Goal: Information Seeking & Learning: Learn about a topic

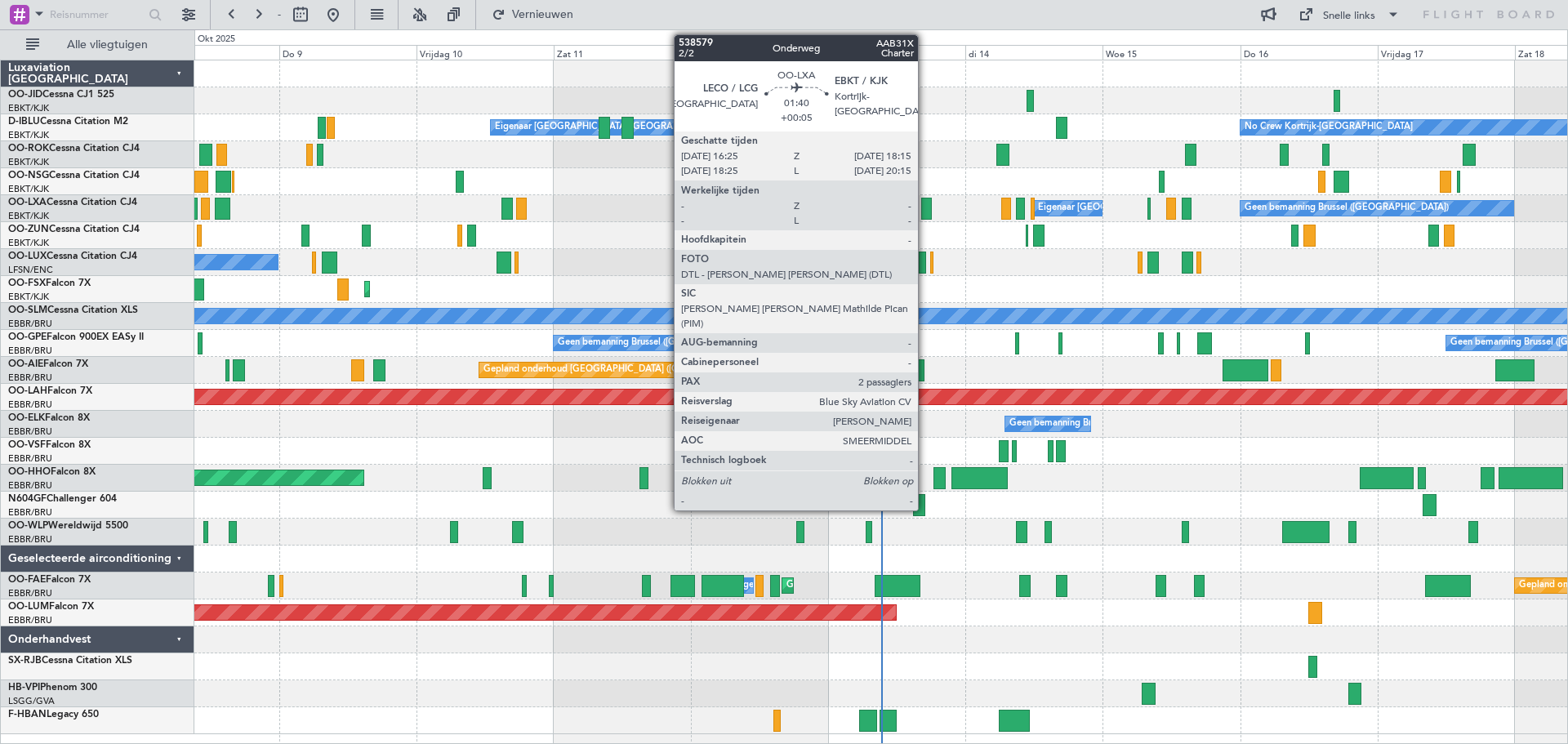
click at [925, 208] on div at bounding box center [927, 208] width 10 height 22
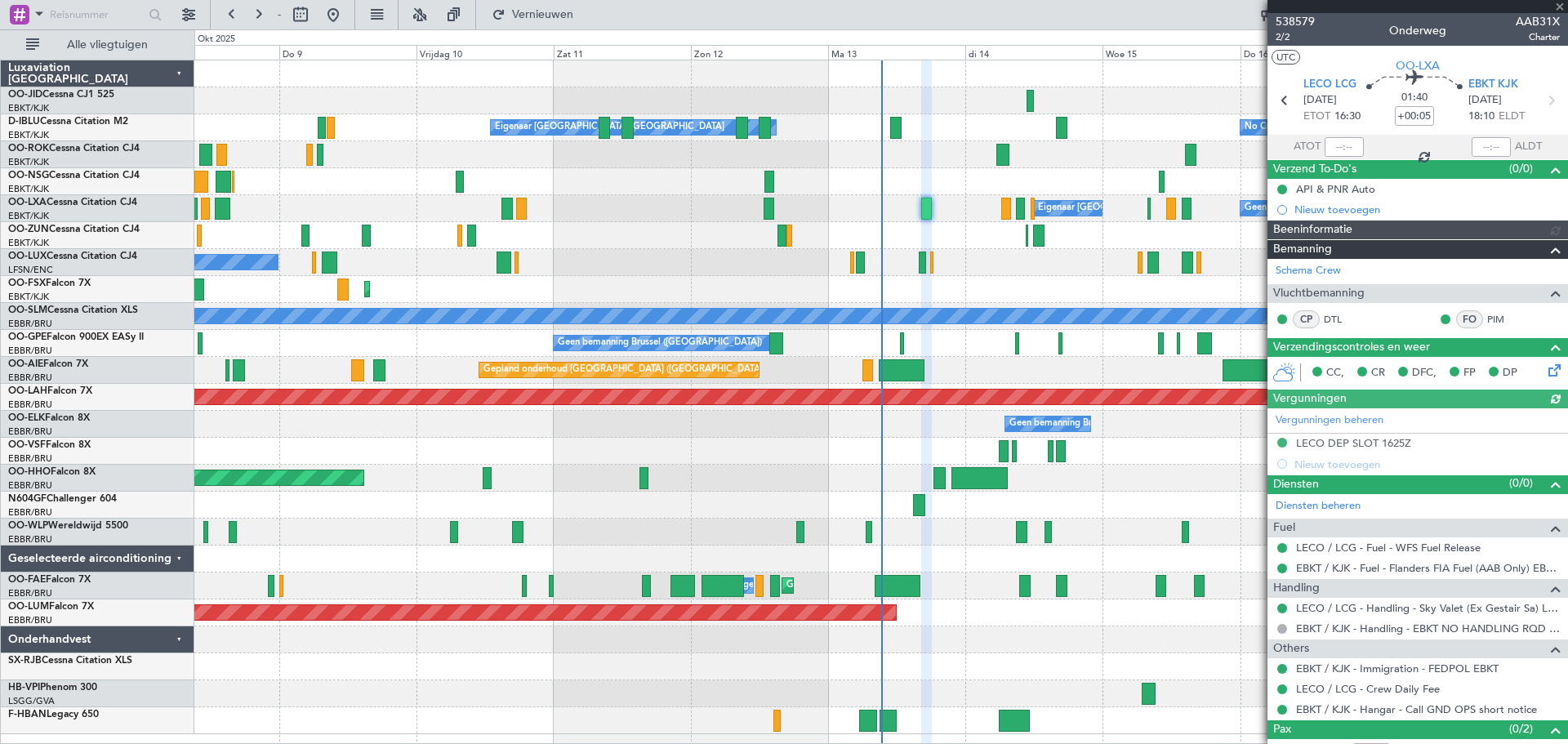
scroll to position [94, 0]
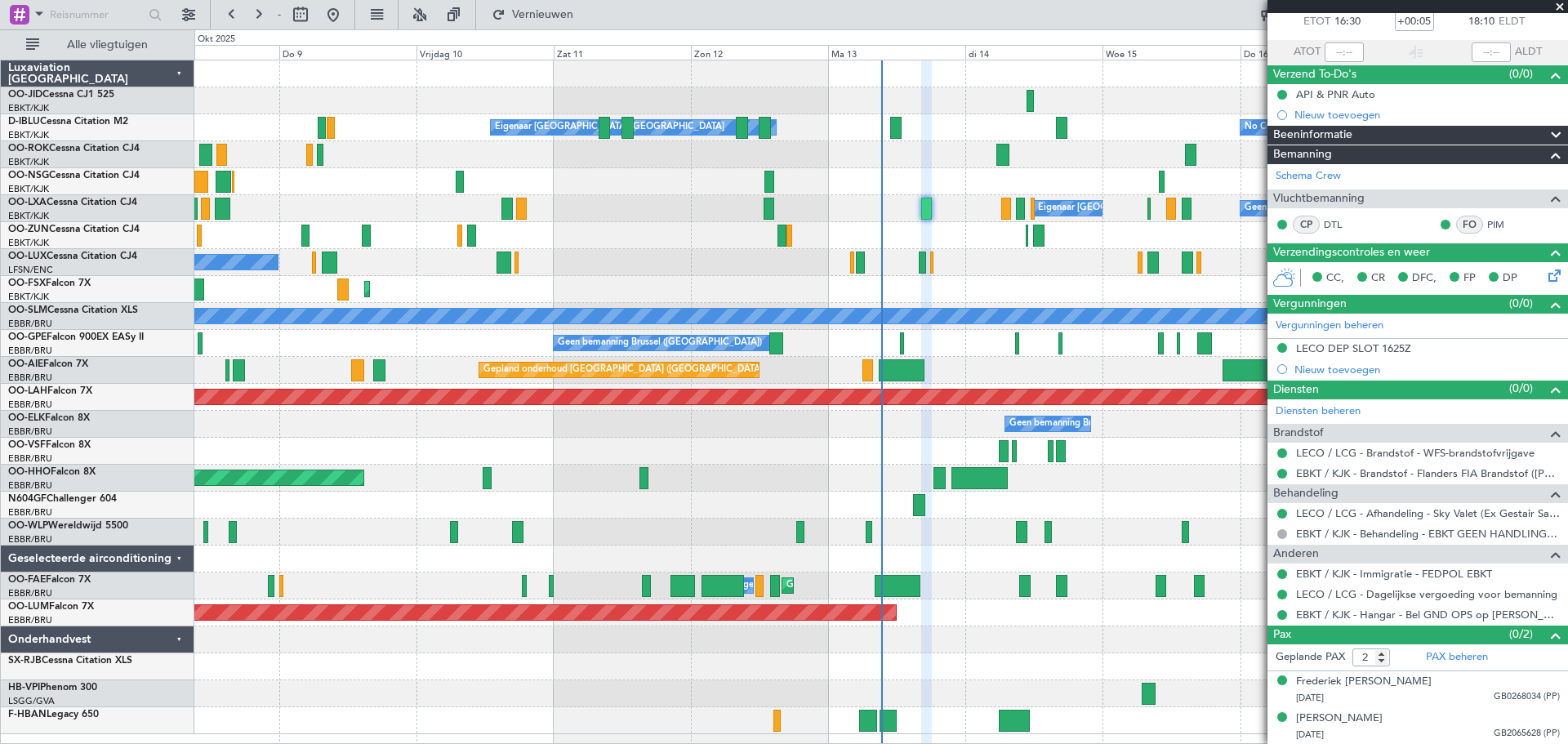
click at [1558, 3] on span at bounding box center [1559, 7] width 17 height 15
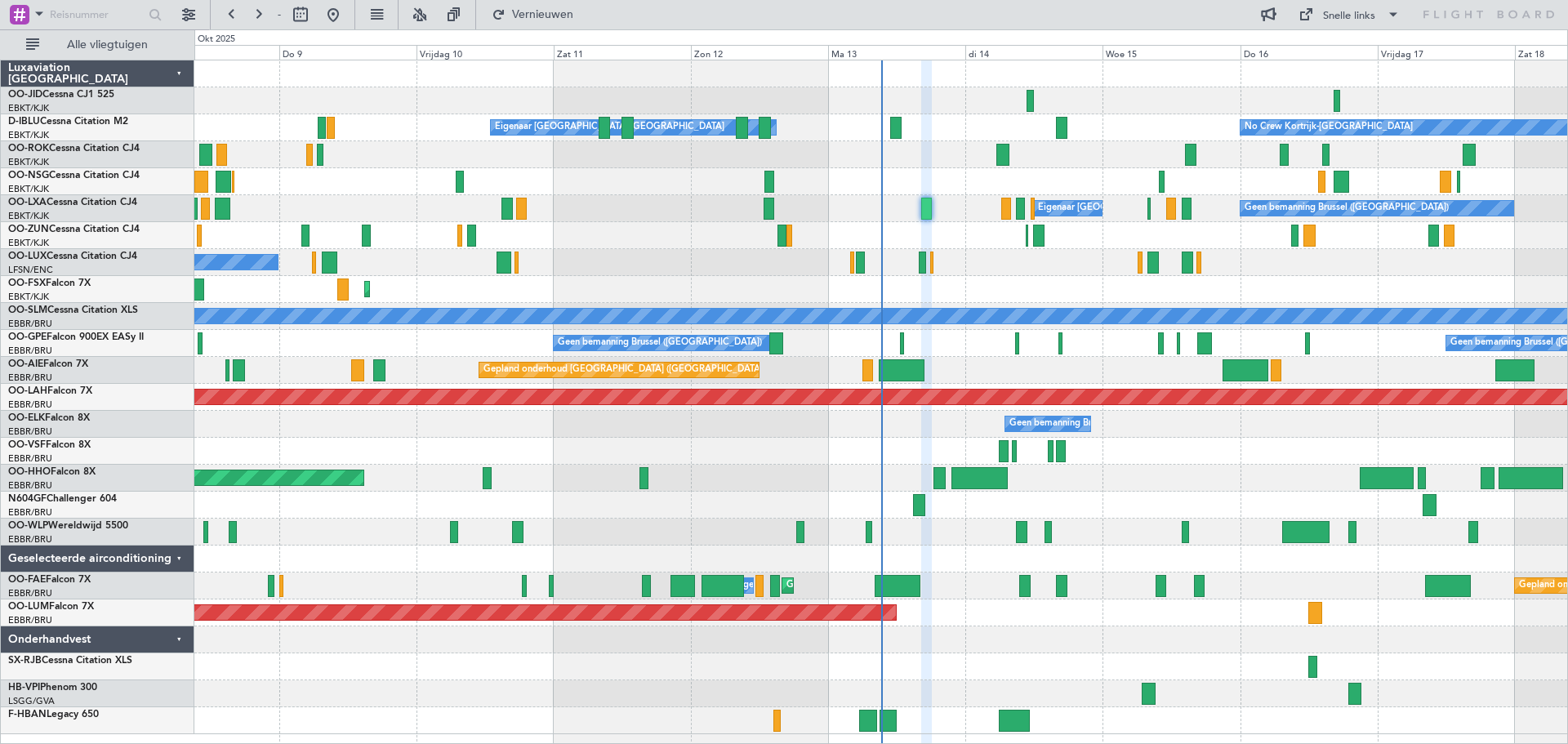
type input "0"
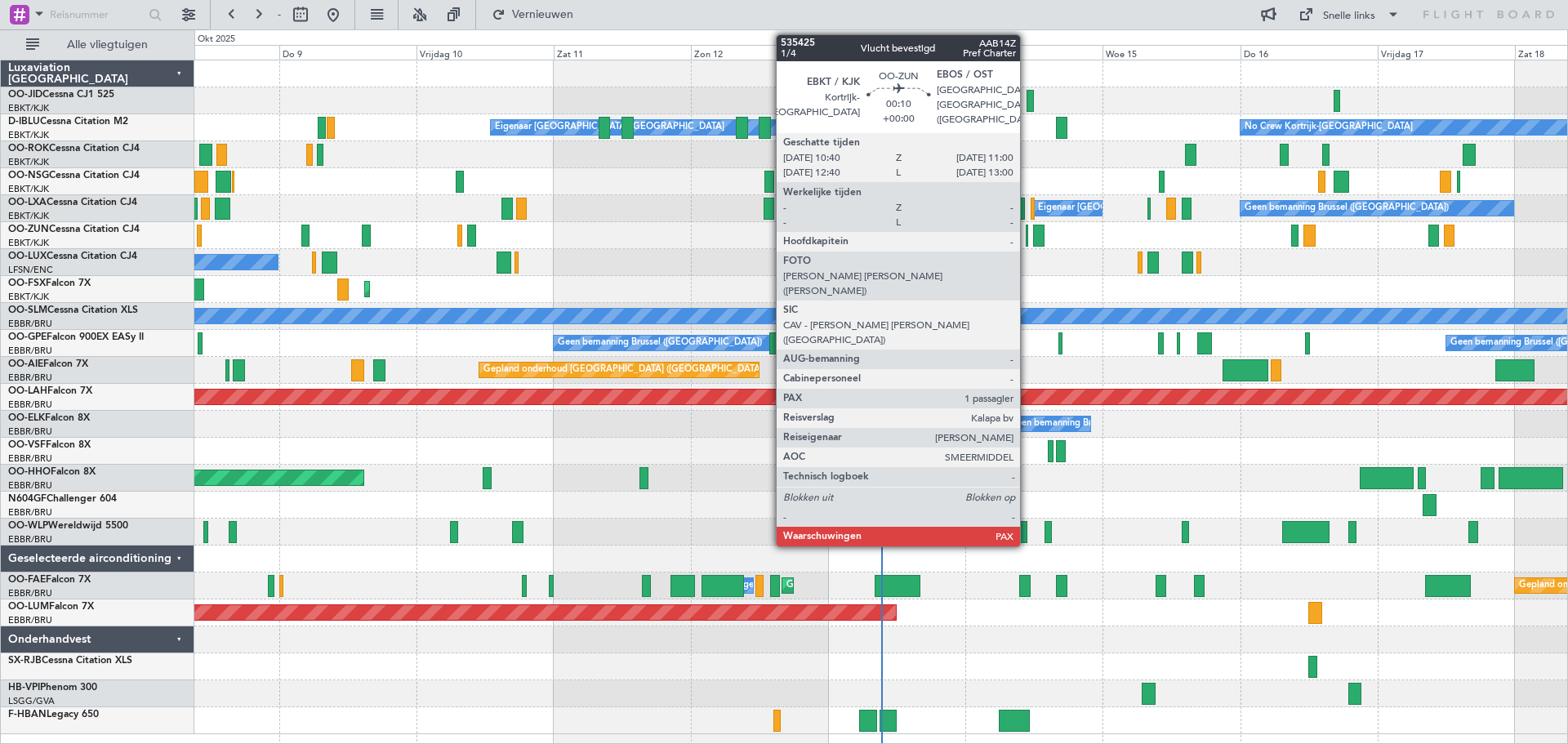
click at [1027, 232] on div at bounding box center [1026, 235] width 3 height 22
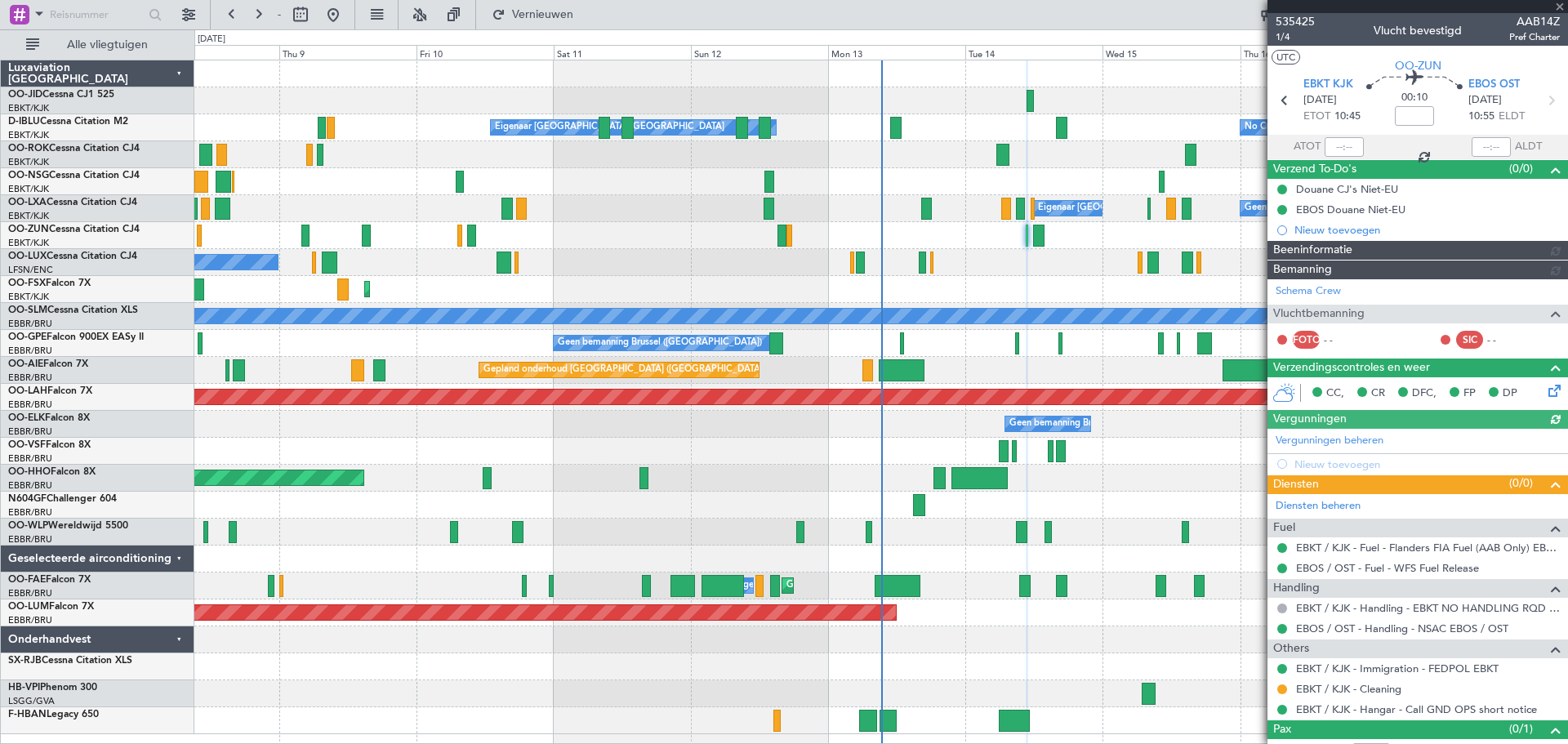
scroll to position [58, 0]
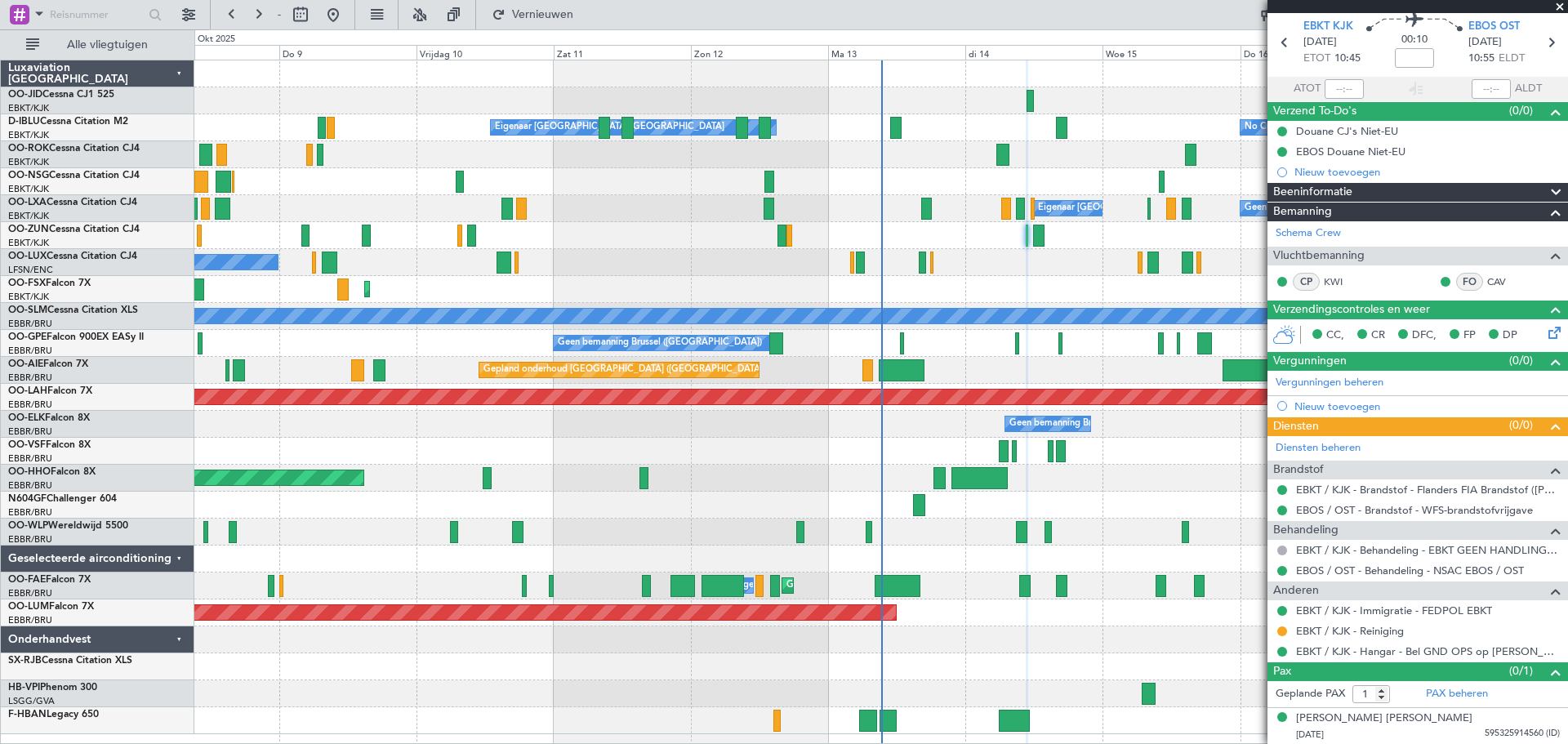
click at [1561, 6] on span at bounding box center [1559, 7] width 17 height 15
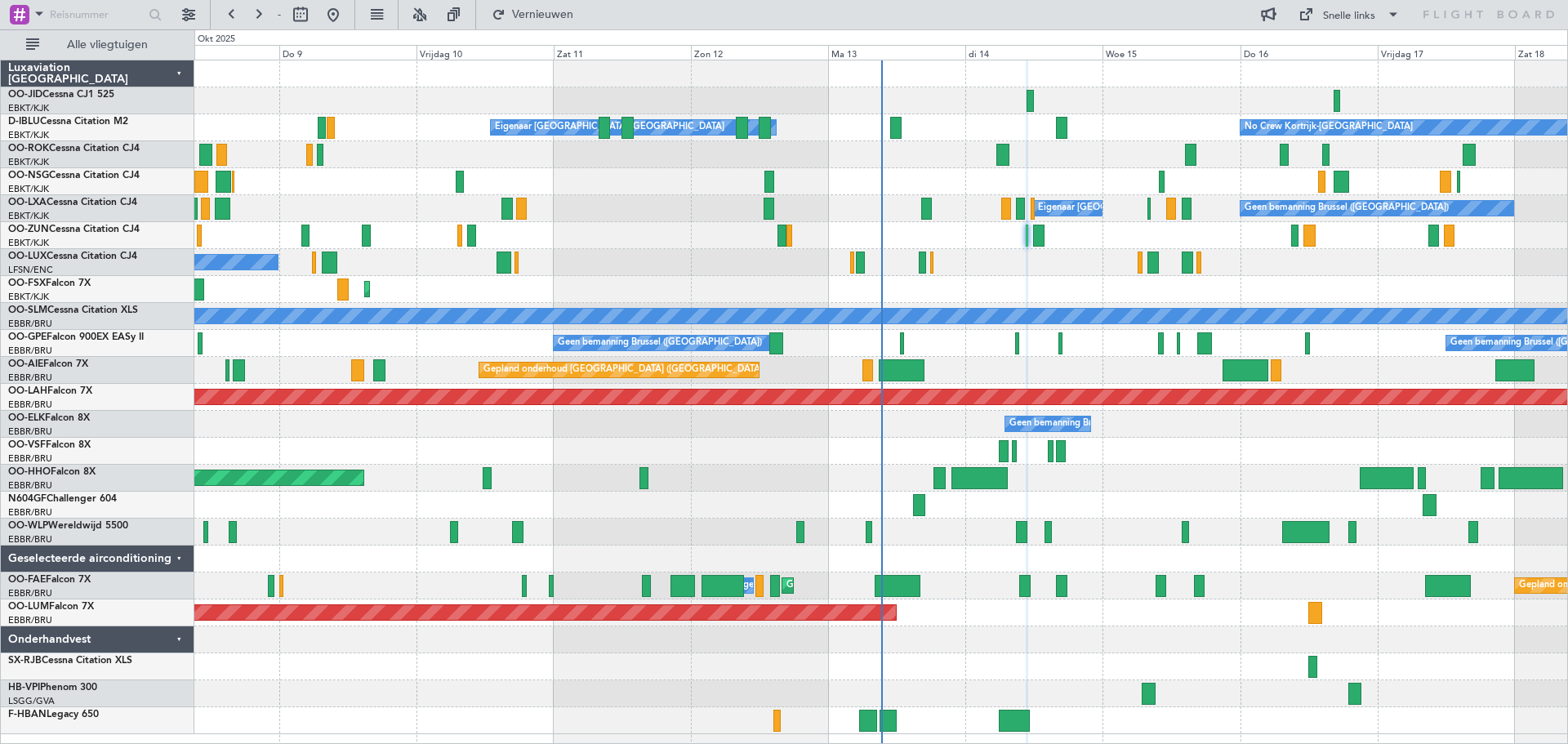
type input "0"
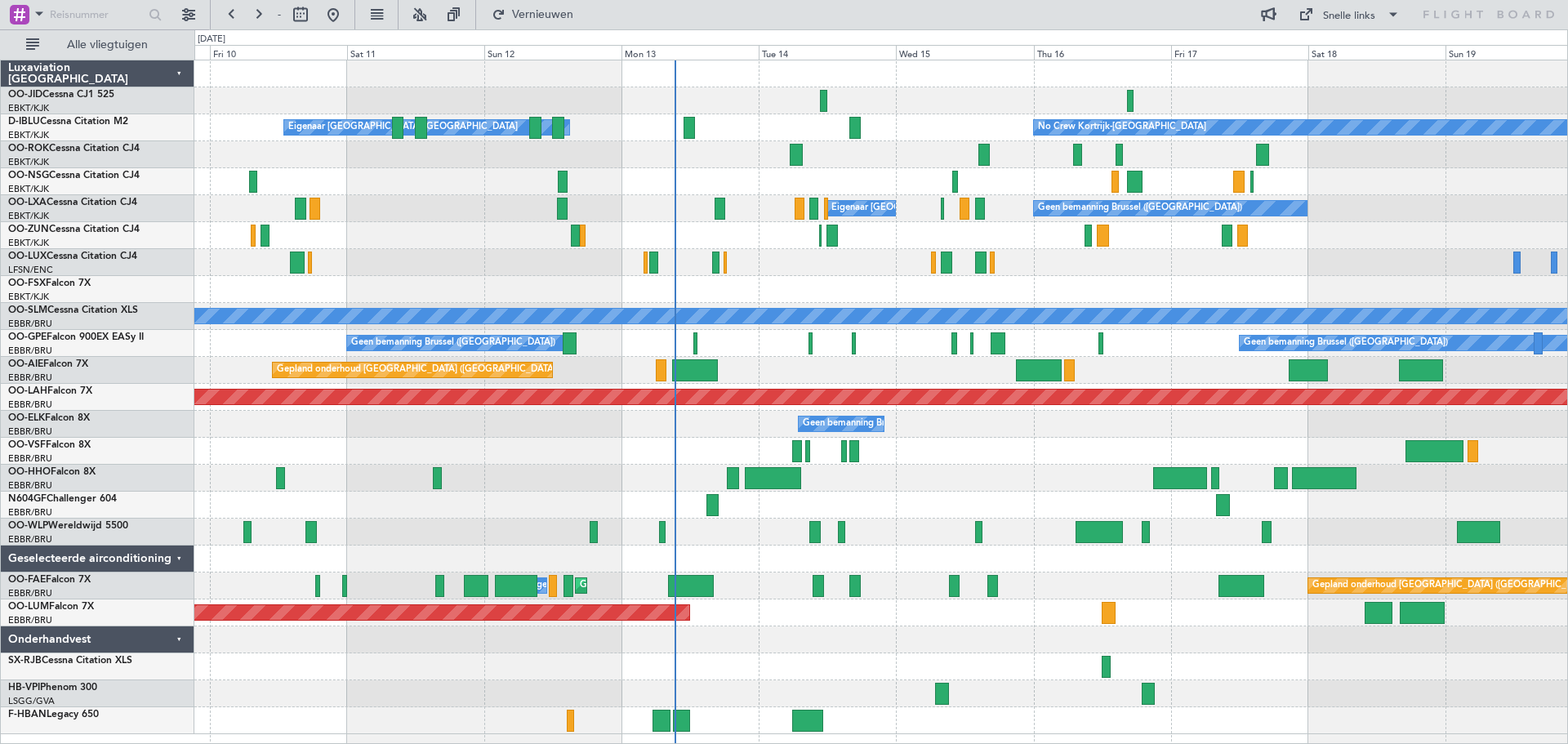
click at [1083, 306] on div "No Crew Kortrijk-[GEOGRAPHIC_DATA] Eigenaar [GEOGRAPHIC_DATA]-[GEOGRAPHIC_DATA]…" at bounding box center [881, 396] width 1373 height 673
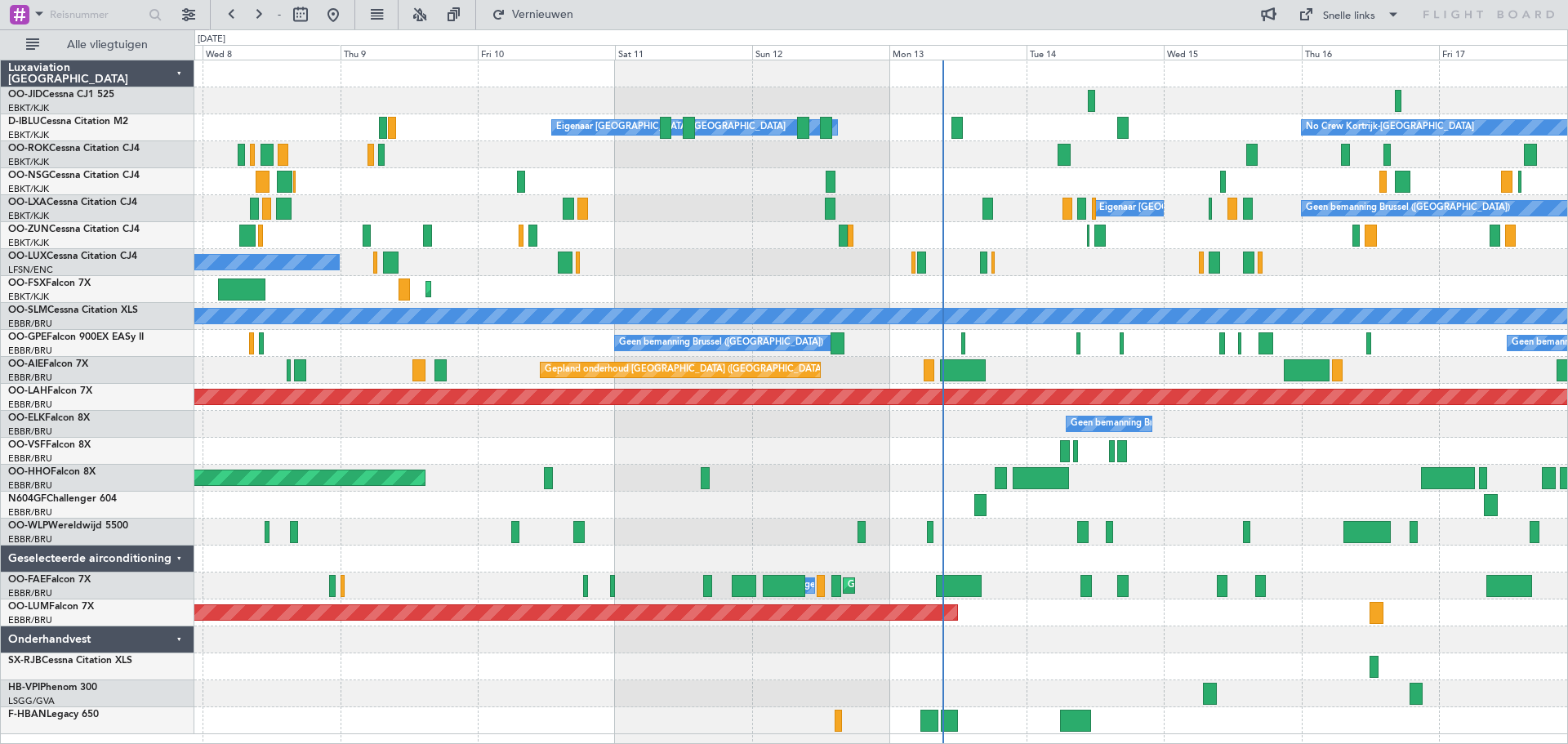
click at [838, 424] on div "Geen bemanning Brussel ([GEOGRAPHIC_DATA])" at bounding box center [881, 424] width 1373 height 27
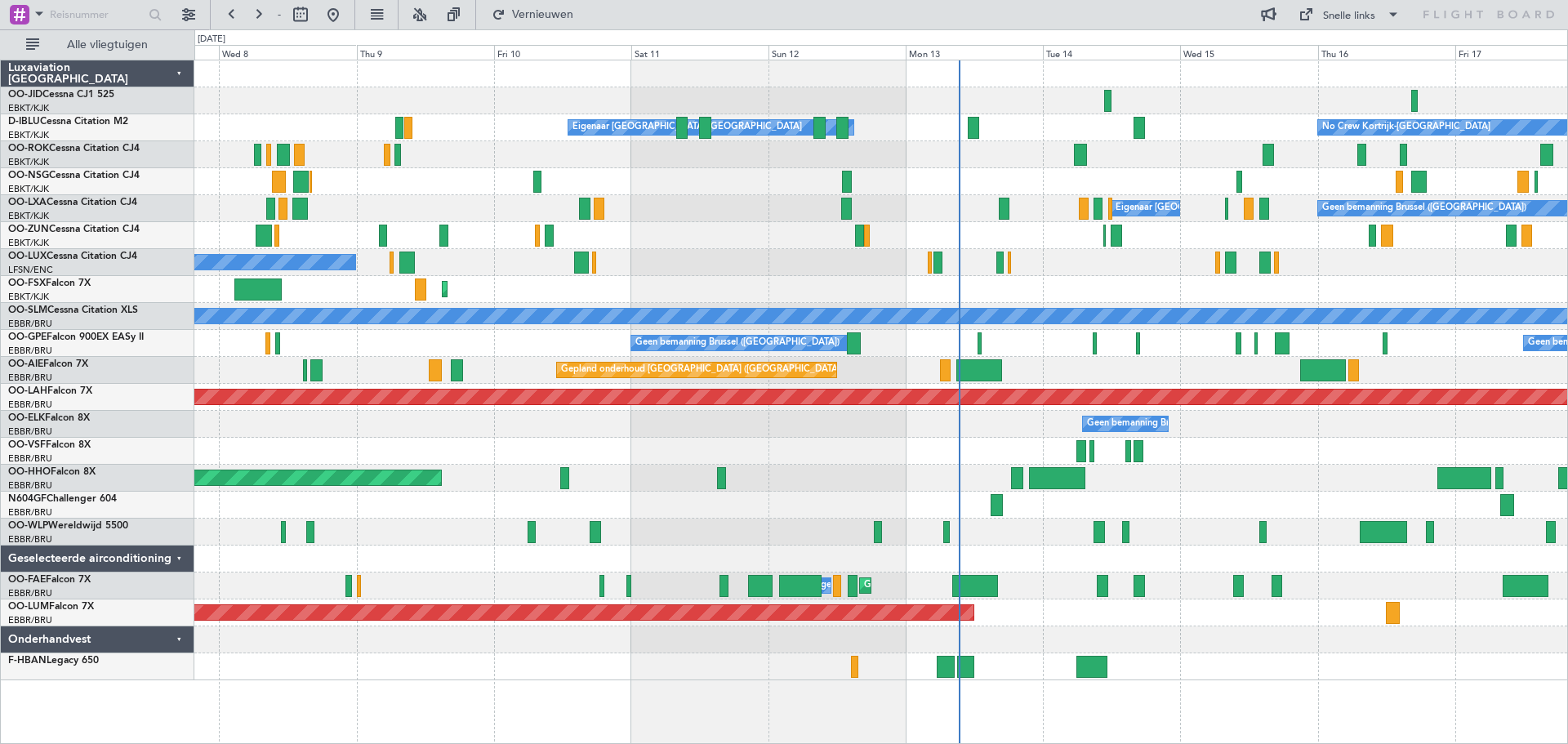
click at [419, 428] on div "Geen bemanning Brussel ([GEOGRAPHIC_DATA])" at bounding box center [881, 424] width 1373 height 27
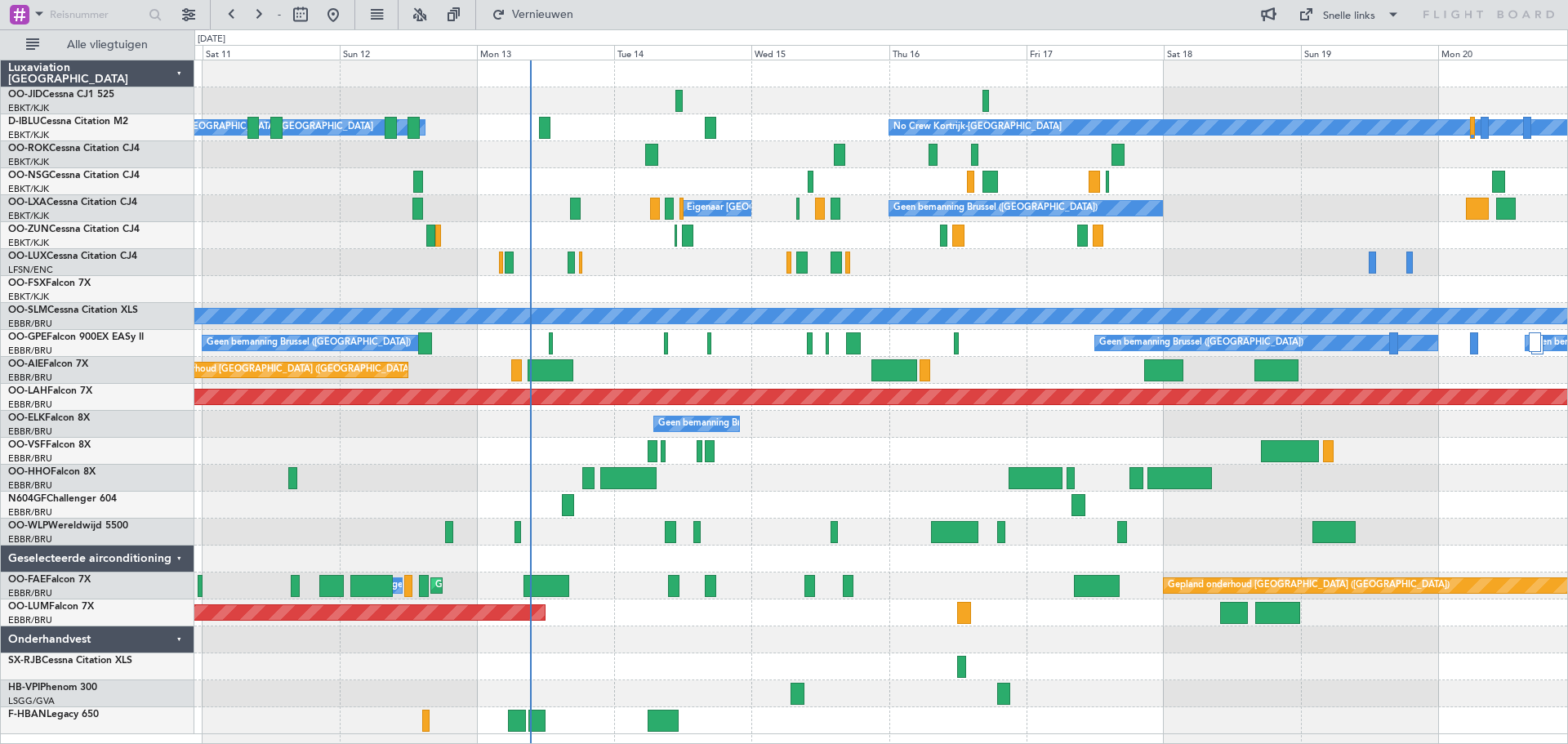
click at [844, 462] on div at bounding box center [881, 451] width 1373 height 27
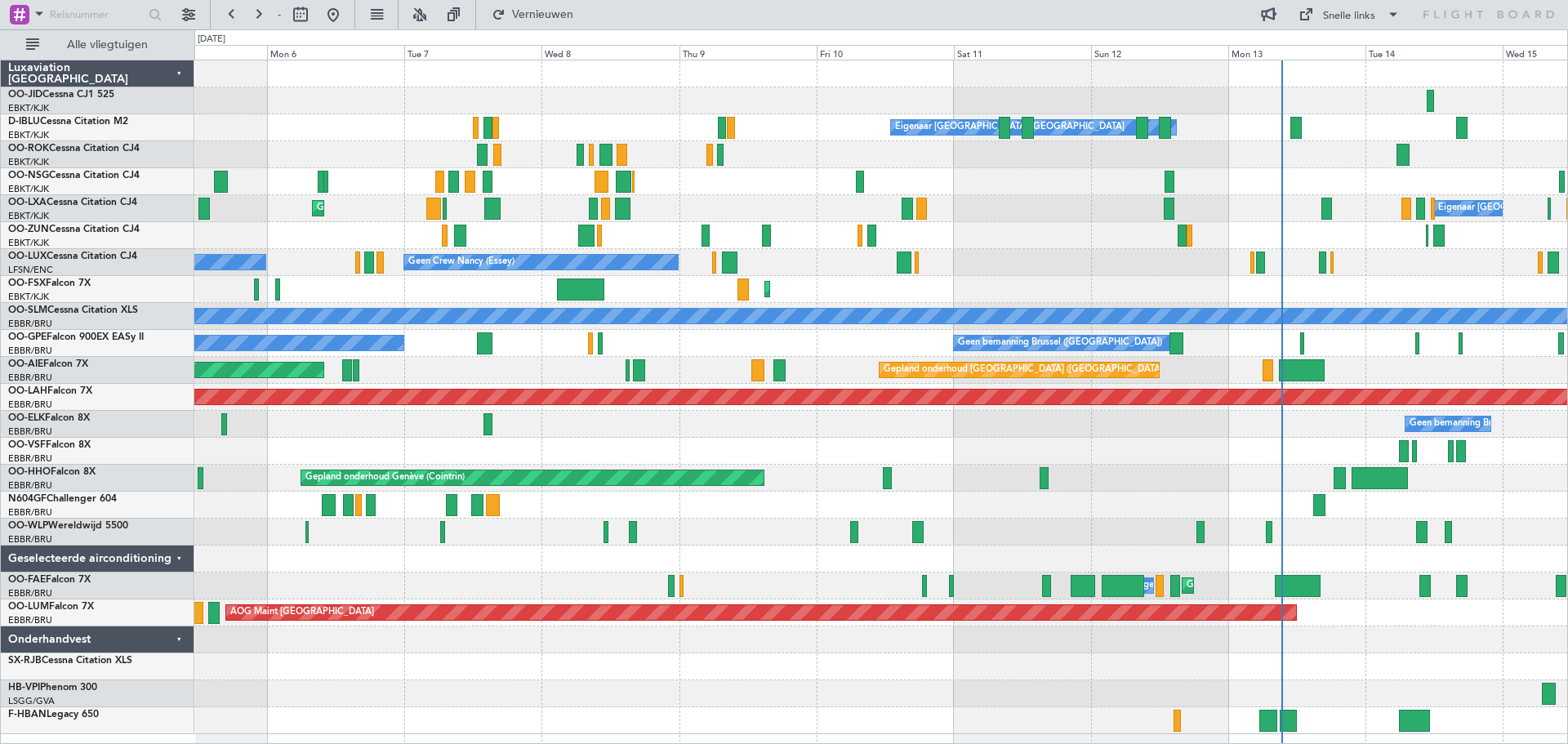
click at [1065, 408] on div "Eigenaar [GEOGRAPHIC_DATA]-[GEOGRAPHIC_DATA] No Crew Kortrijk-[GEOGRAPHIC_DATA]…" at bounding box center [881, 396] width 1373 height 673
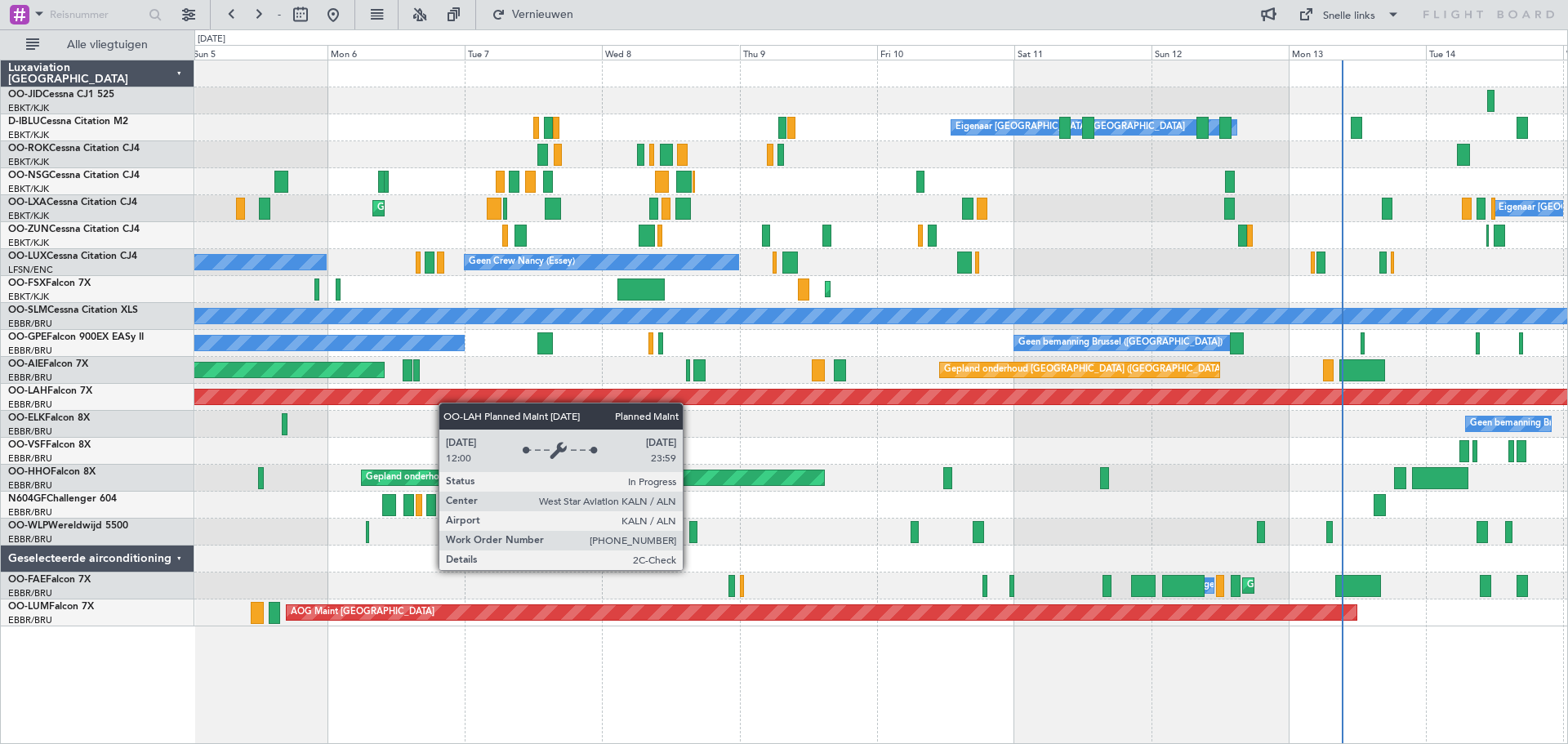
click at [436, 401] on div "Eigenaar [GEOGRAPHIC_DATA]-[GEOGRAPHIC_DATA] No Crew Kortrijk-[GEOGRAPHIC_DATA]…" at bounding box center [881, 343] width 1373 height 566
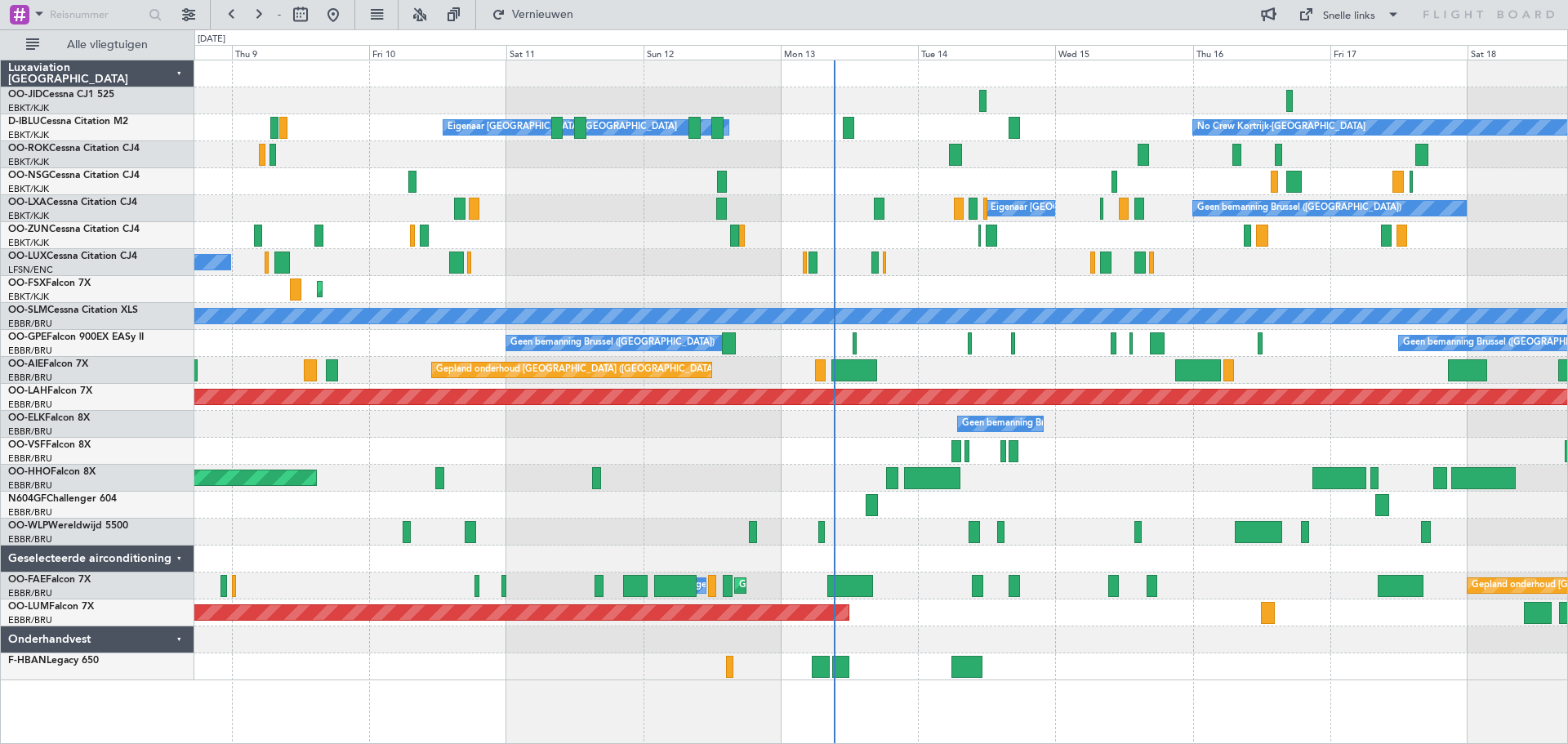
click at [715, 440] on div "Eigenaar [GEOGRAPHIC_DATA]-[GEOGRAPHIC_DATA] No Crew Kortrijk-[GEOGRAPHIC_DATA]…" at bounding box center [881, 370] width 1373 height 620
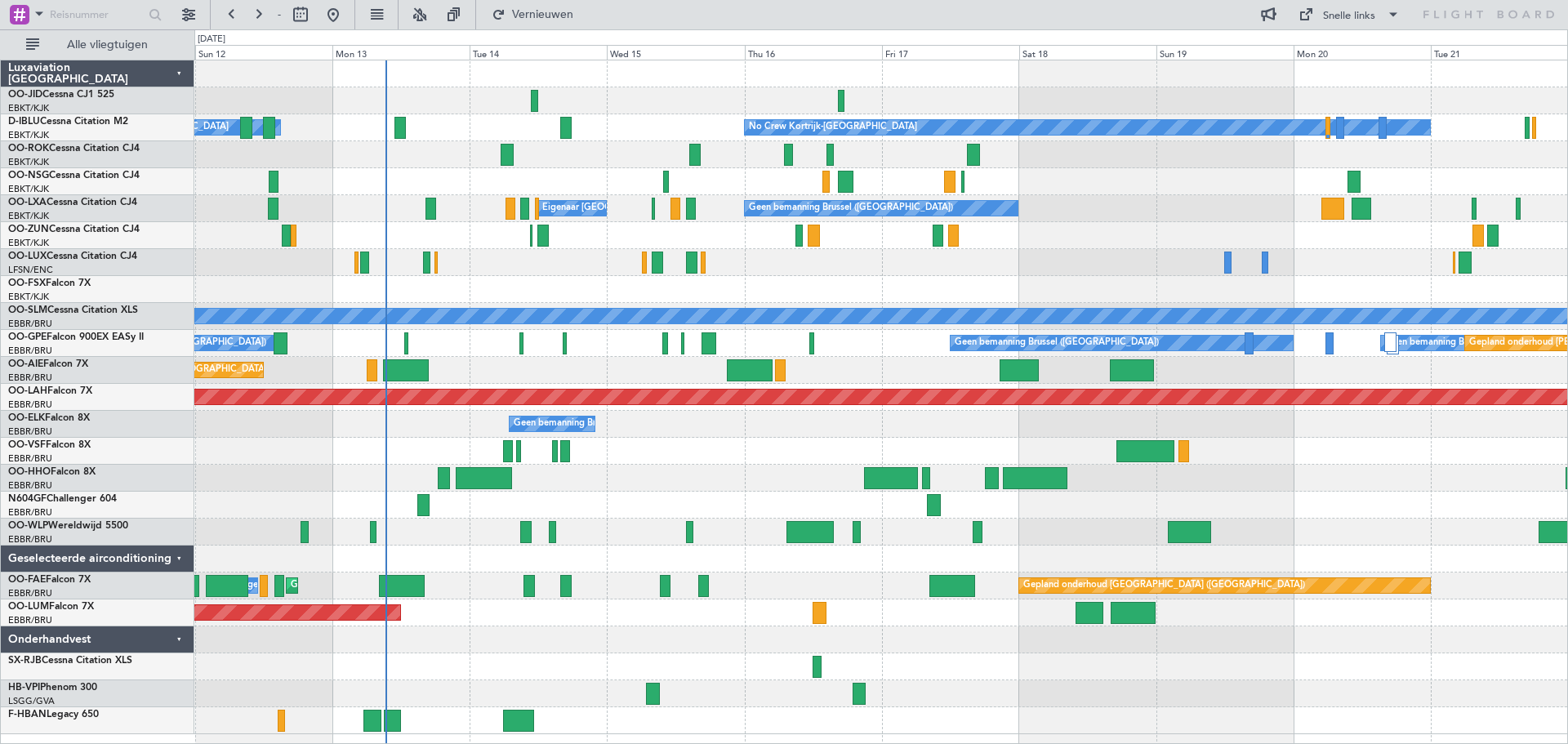
click at [802, 294] on div "No Crew Eigenaar [GEOGRAPHIC_DATA]-[GEOGRAPHIC_DATA] No Crew Kortrijk-[GEOGRAPH…" at bounding box center [881, 396] width 1373 height 673
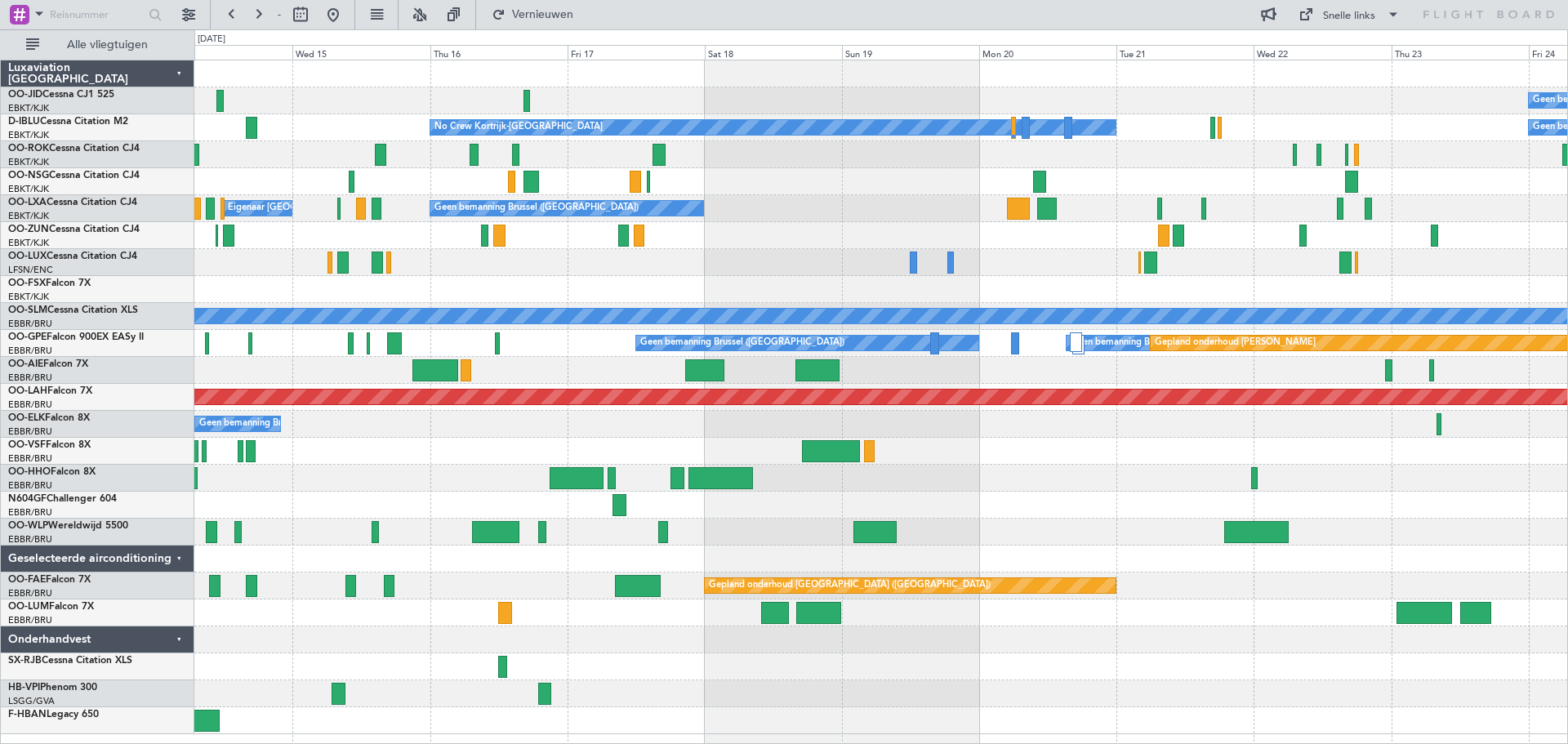
click at [1029, 432] on div "Geen bemanning Brussel ([GEOGRAPHIC_DATA])" at bounding box center [881, 424] width 1373 height 27
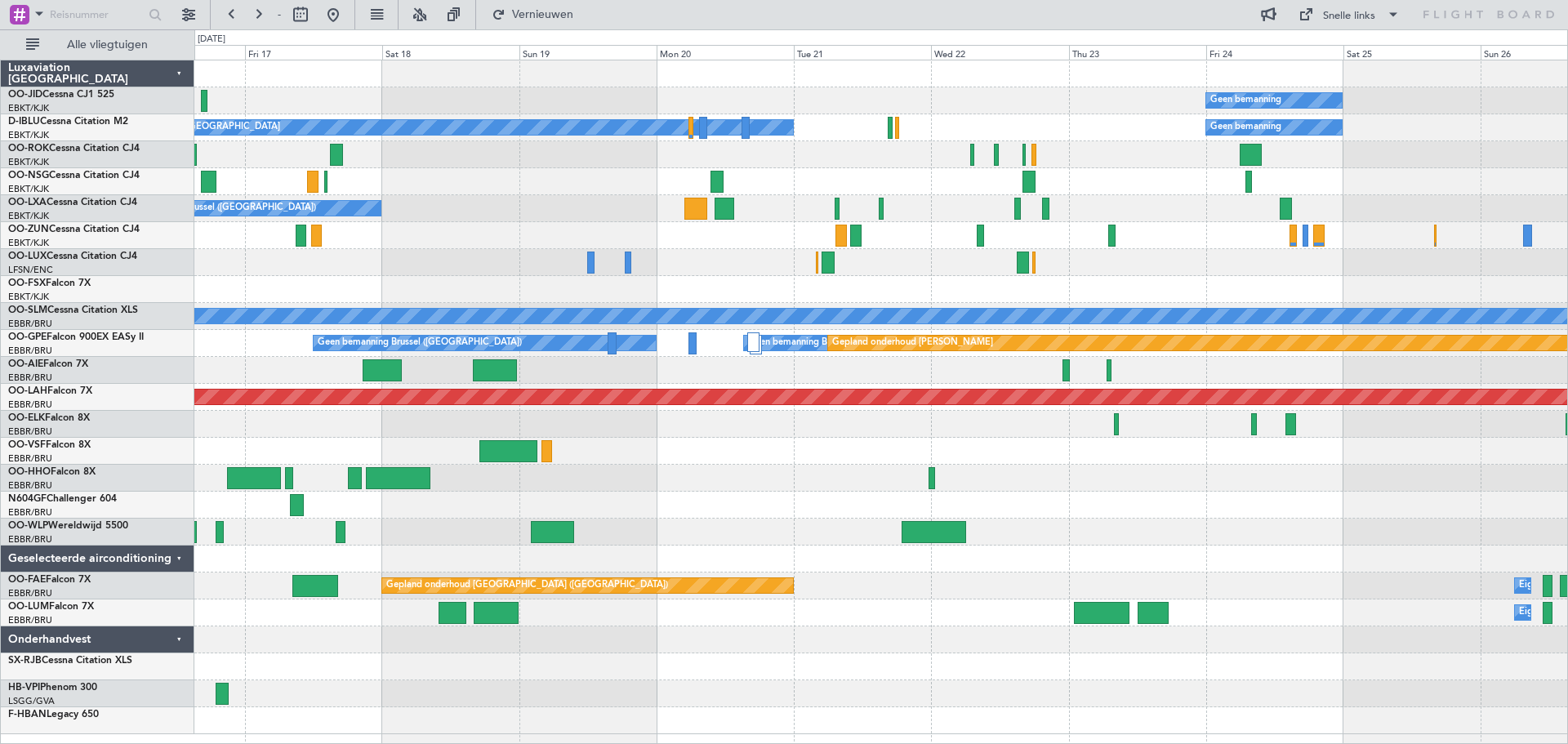
click at [1129, 217] on div "Geen bemanning Planned Maint [GEOGRAPHIC_DATA]-[GEOGRAPHIC_DATA] No Crew Kortri…" at bounding box center [881, 396] width 1373 height 673
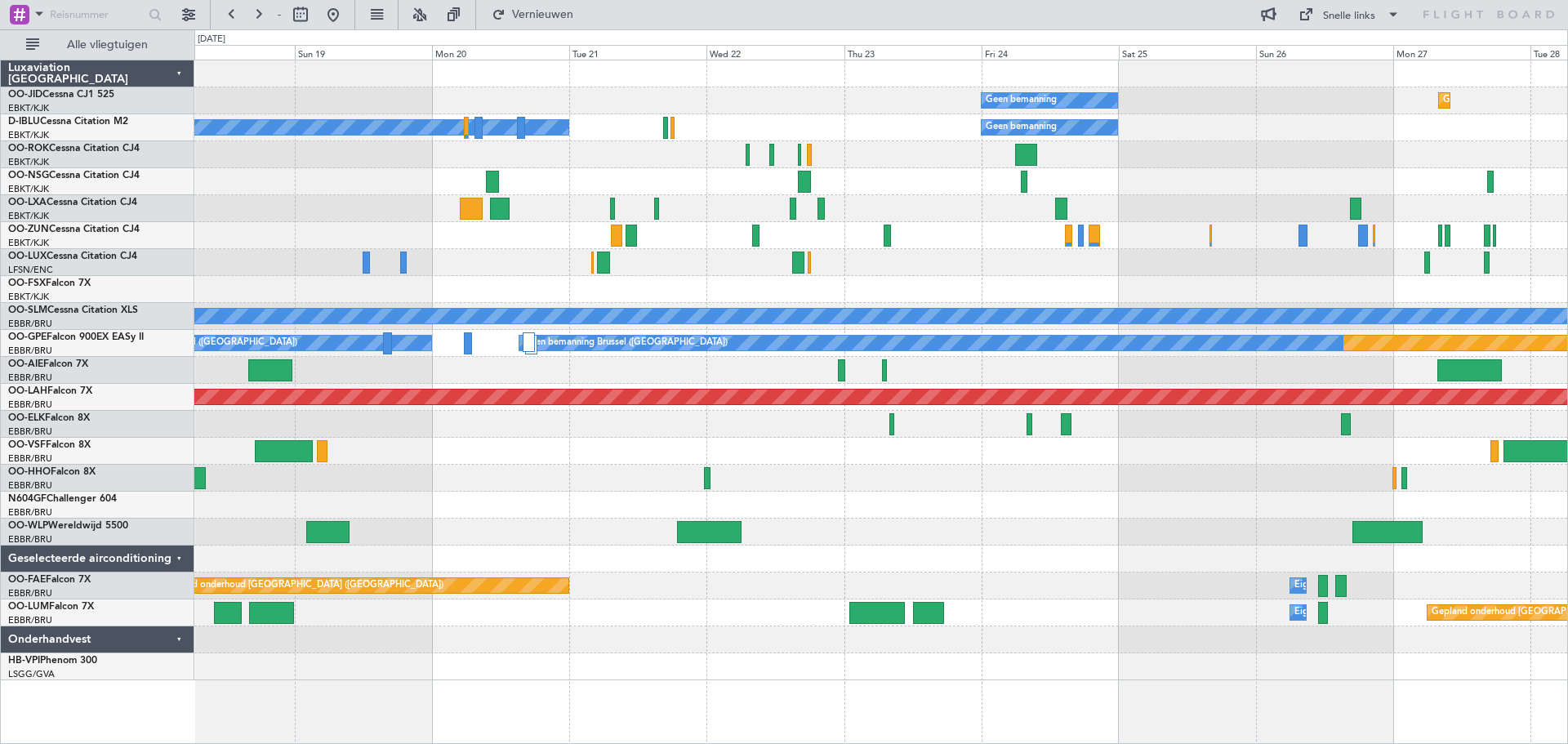
click at [573, 263] on div "Geen bemanning Gepland onderhoud [GEOGRAPHIC_DATA]-[GEOGRAPHIC_DATA] Geen beman…" at bounding box center [881, 370] width 1373 height 620
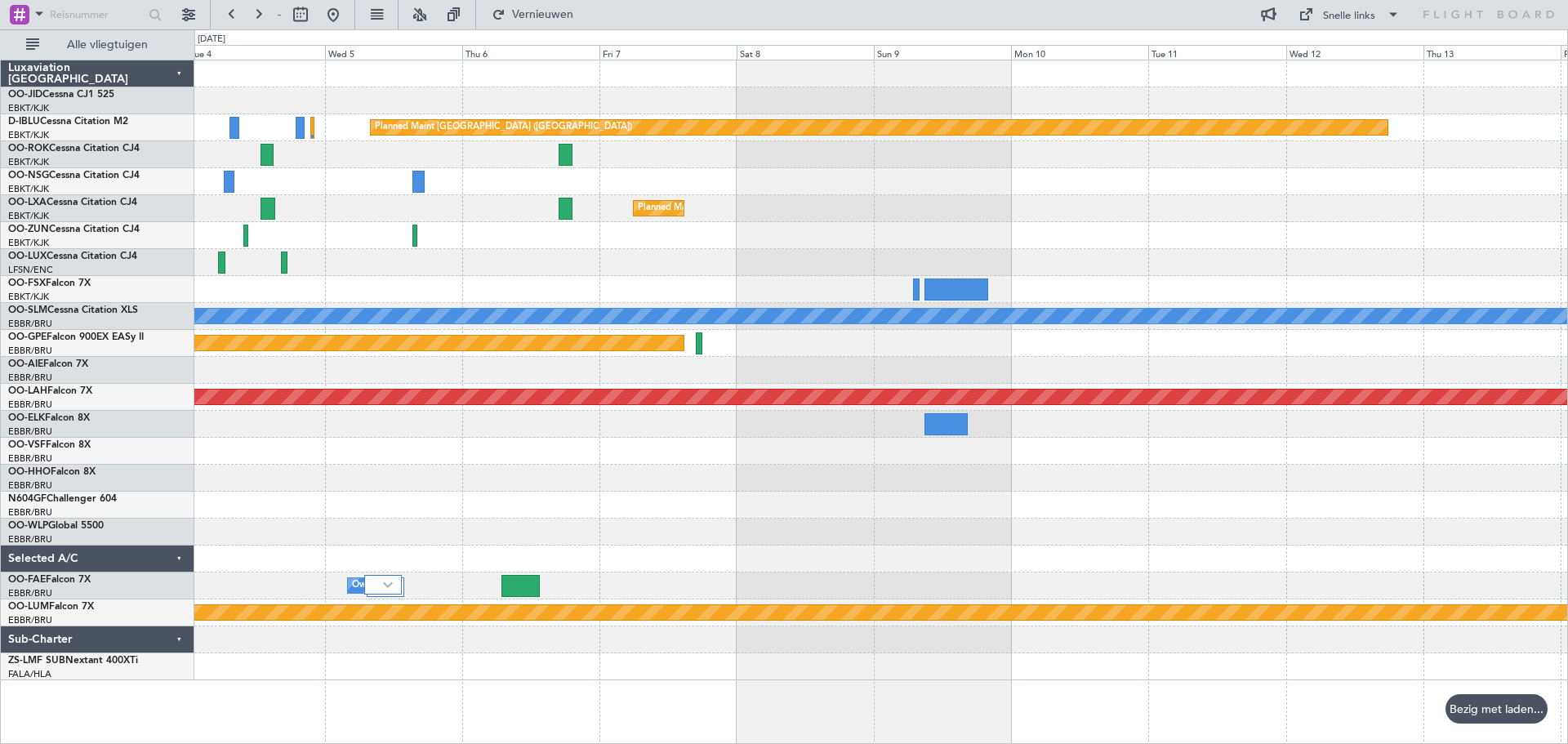
click at [787, 279] on div "Planned Maint [GEOGRAPHIC_DATA] ([GEOGRAPHIC_DATA]) Planned Maint [GEOGRAPHIC_D…" at bounding box center [881, 370] width 1373 height 620
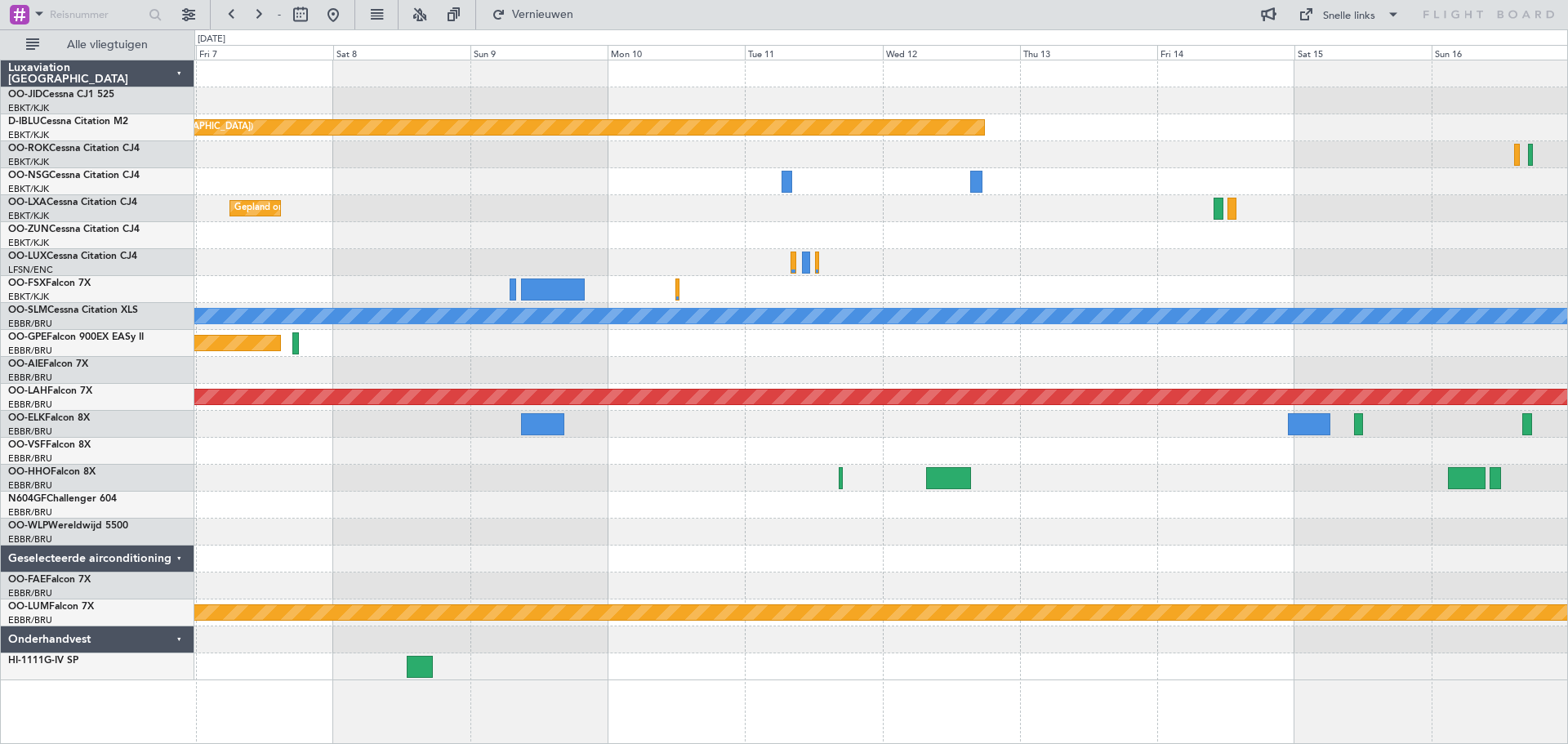
click at [552, 229] on div at bounding box center [881, 235] width 1373 height 27
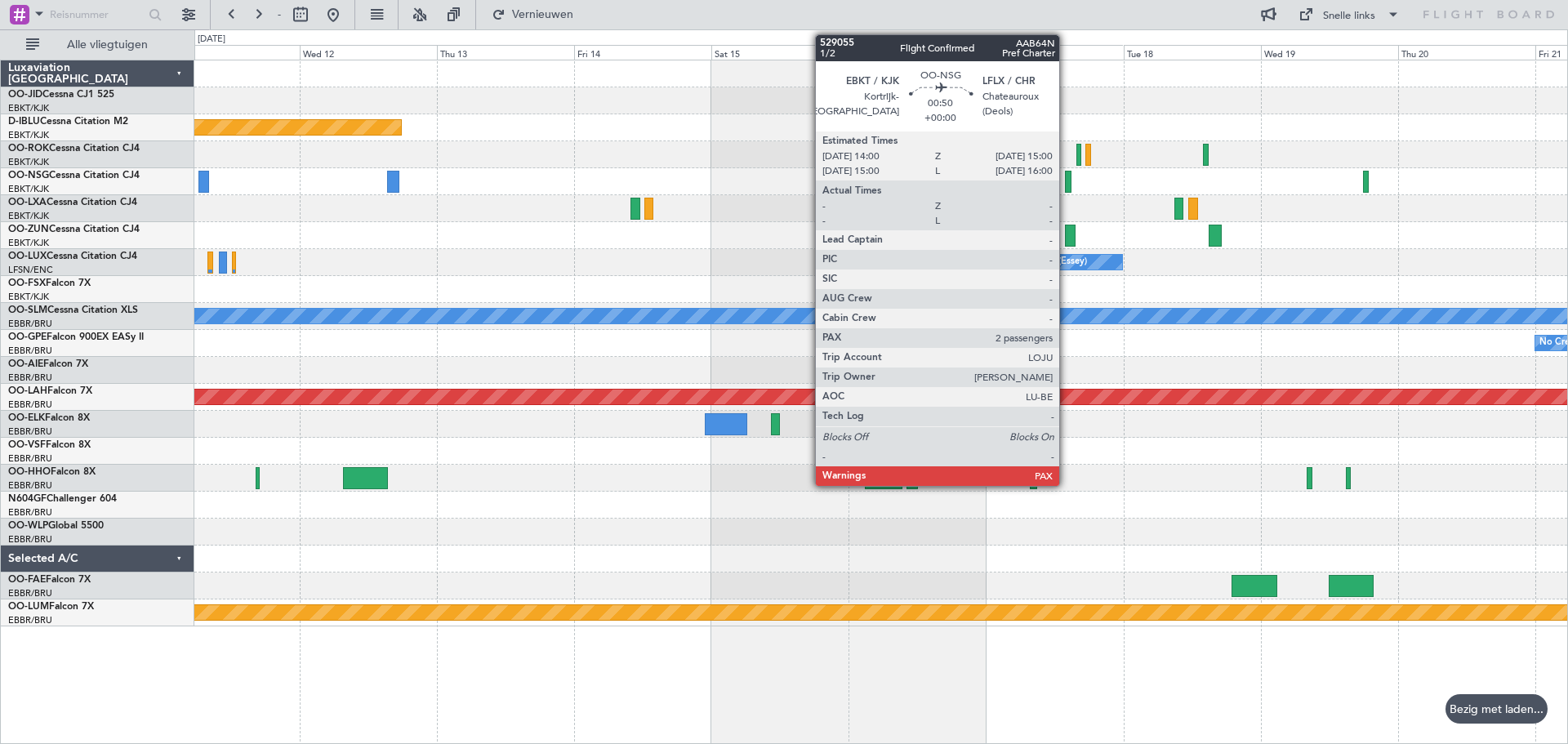
click at [442, 196] on div "Planned Maint [GEOGRAPHIC_DATA] ([GEOGRAPHIC_DATA]) No Crew [PERSON_NAME] ([PER…" at bounding box center [881, 343] width 1373 height 566
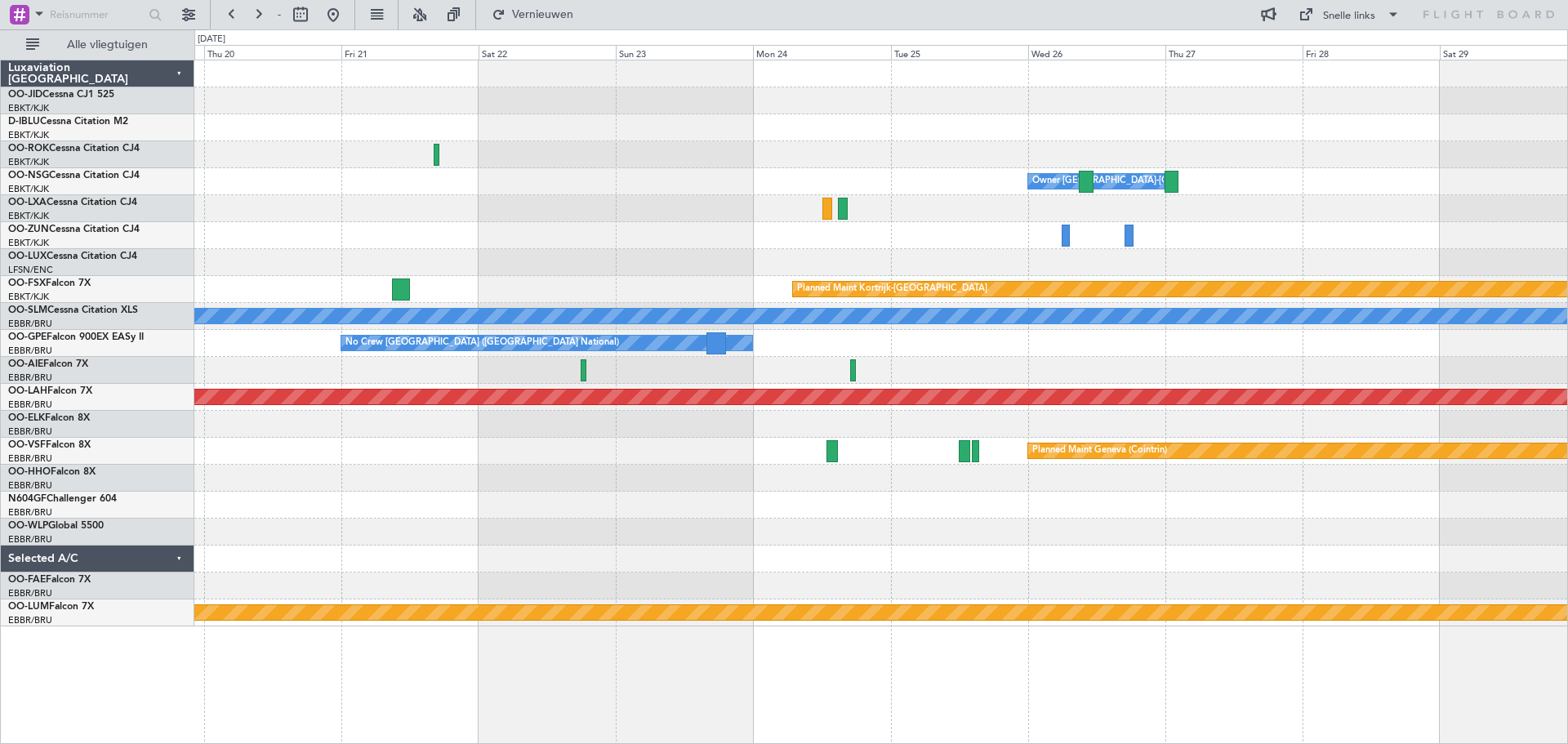
click at [476, 203] on div "Owner [GEOGRAPHIC_DATA]-[GEOGRAPHIC_DATA] No Crew [PERSON_NAME] ([PERSON_NAME])…" at bounding box center [881, 343] width 1373 height 566
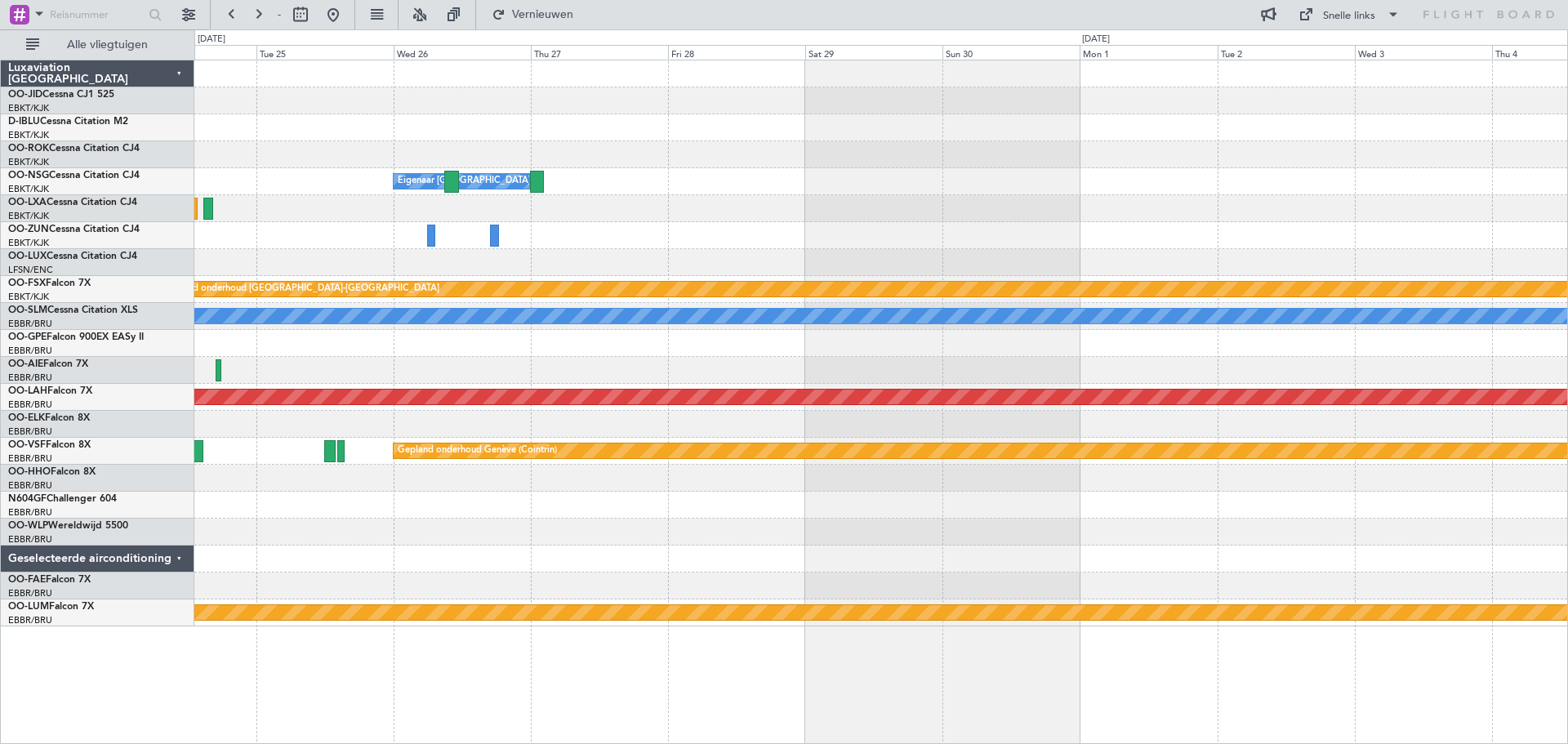
click at [542, 224] on div "Eigenaar [GEOGRAPHIC_DATA]-[GEOGRAPHIC_DATA] Gepland onderhoud [GEOGRAPHIC_DATA…" at bounding box center [881, 343] width 1373 height 566
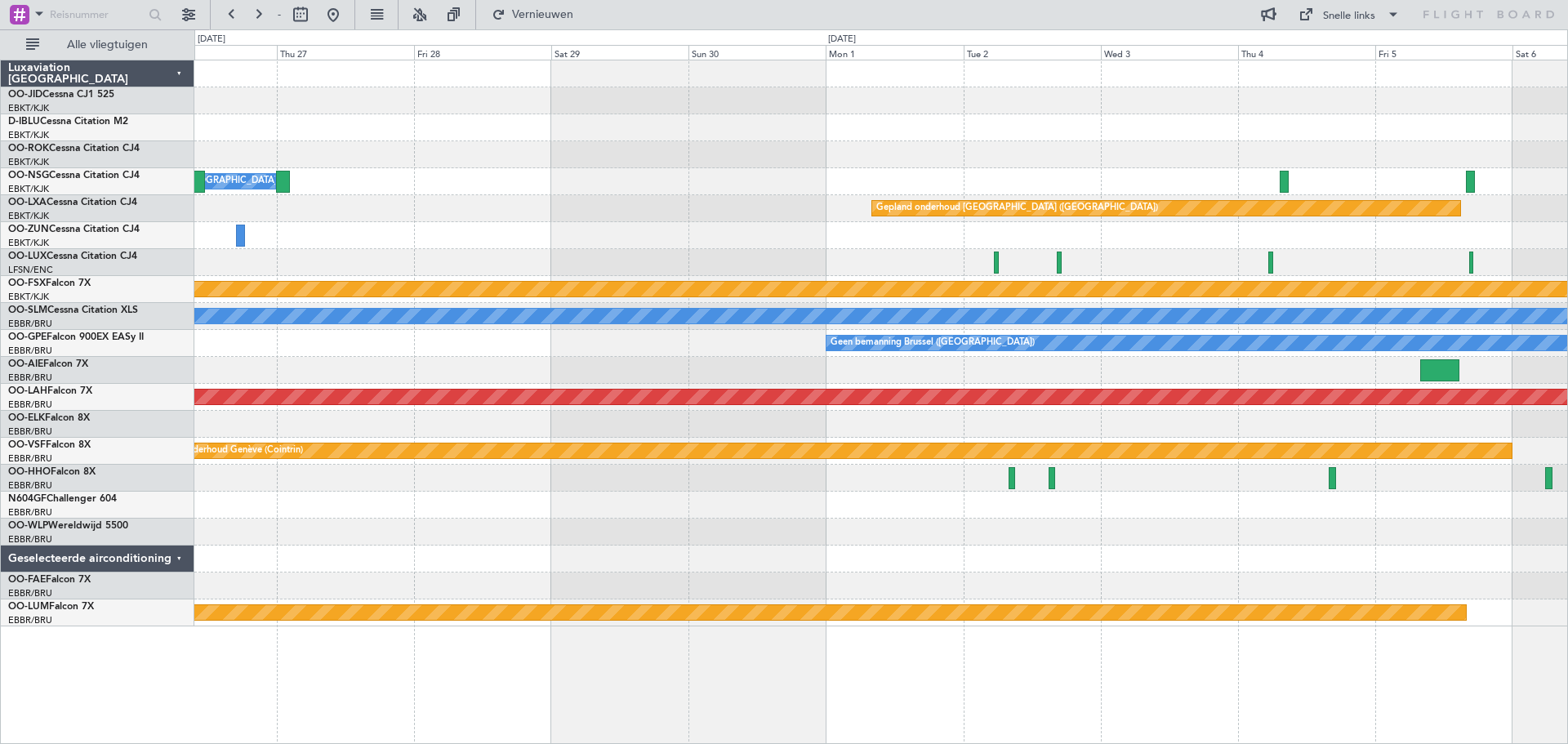
click at [869, 256] on div "Eigenaar [GEOGRAPHIC_DATA]-[GEOGRAPHIC_DATA] Gepland onderhoud [GEOGRAPHIC_DATA…" at bounding box center [881, 343] width 1373 height 566
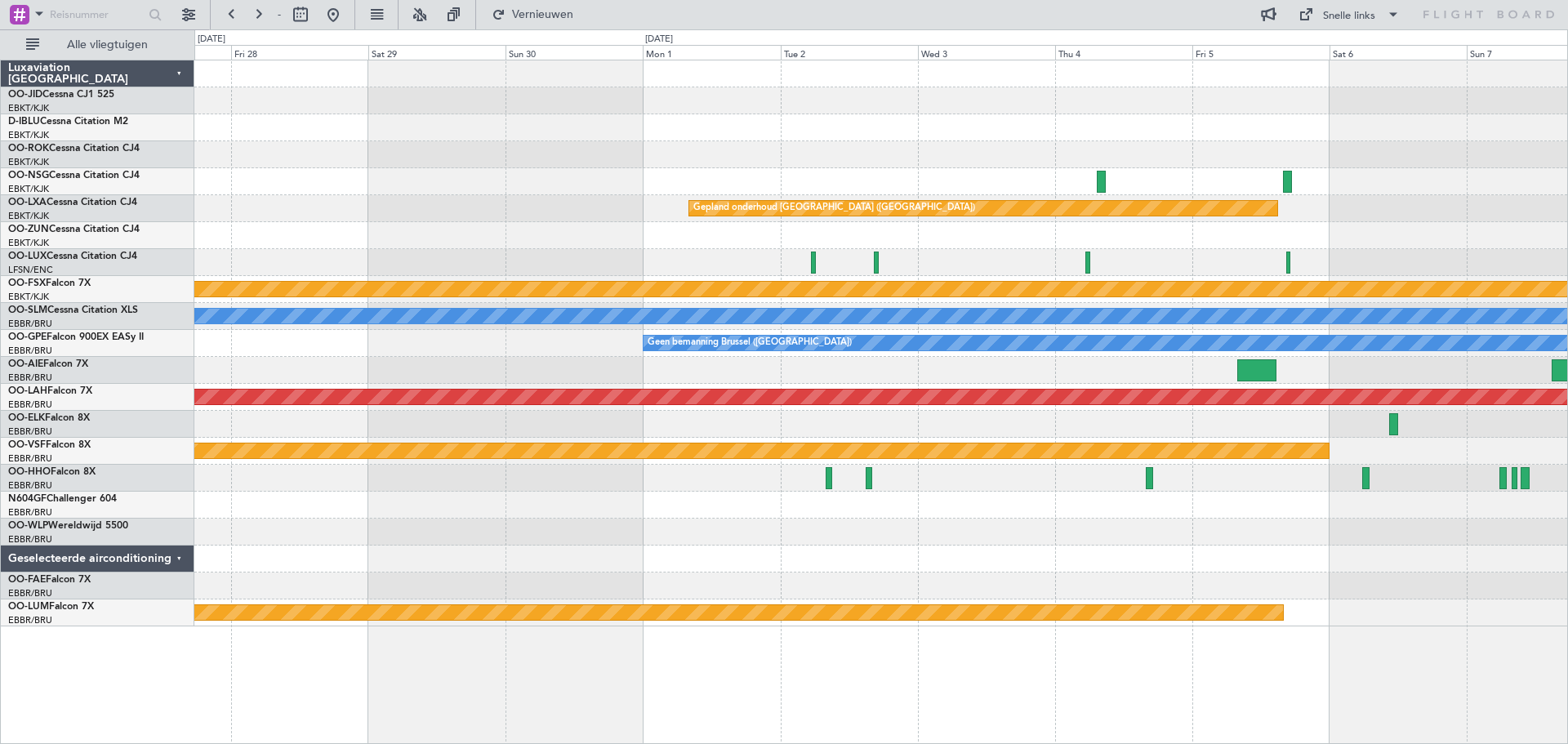
click at [762, 257] on div "Eigenaar [GEOGRAPHIC_DATA]-[GEOGRAPHIC_DATA] Gepland onderhoud [GEOGRAPHIC_DATA…" at bounding box center [881, 343] width 1373 height 566
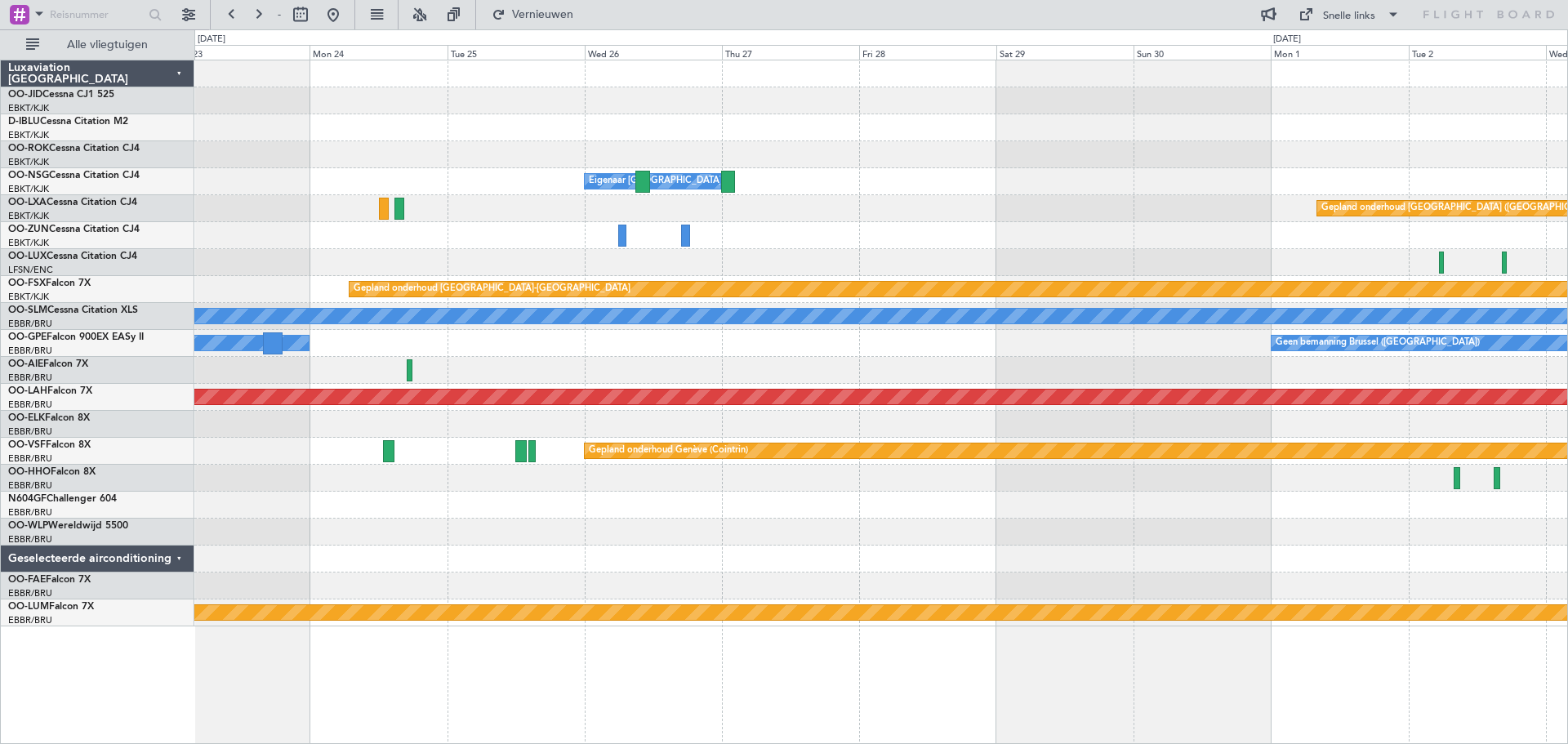
click at [1244, 238] on div at bounding box center [881, 235] width 1373 height 27
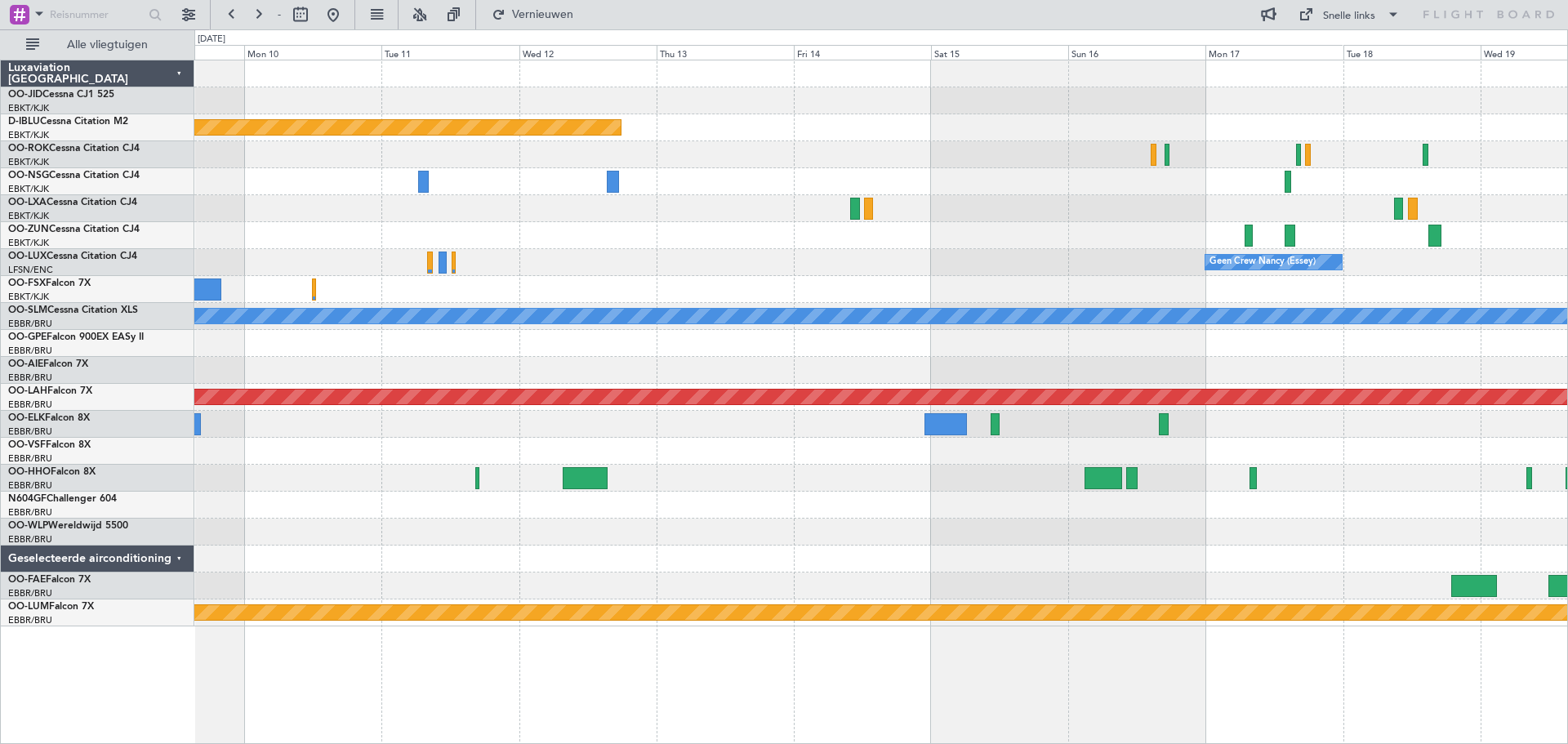
click at [1310, 258] on div "Geen Crew Nancy (Essey)" at bounding box center [881, 262] width 1373 height 27
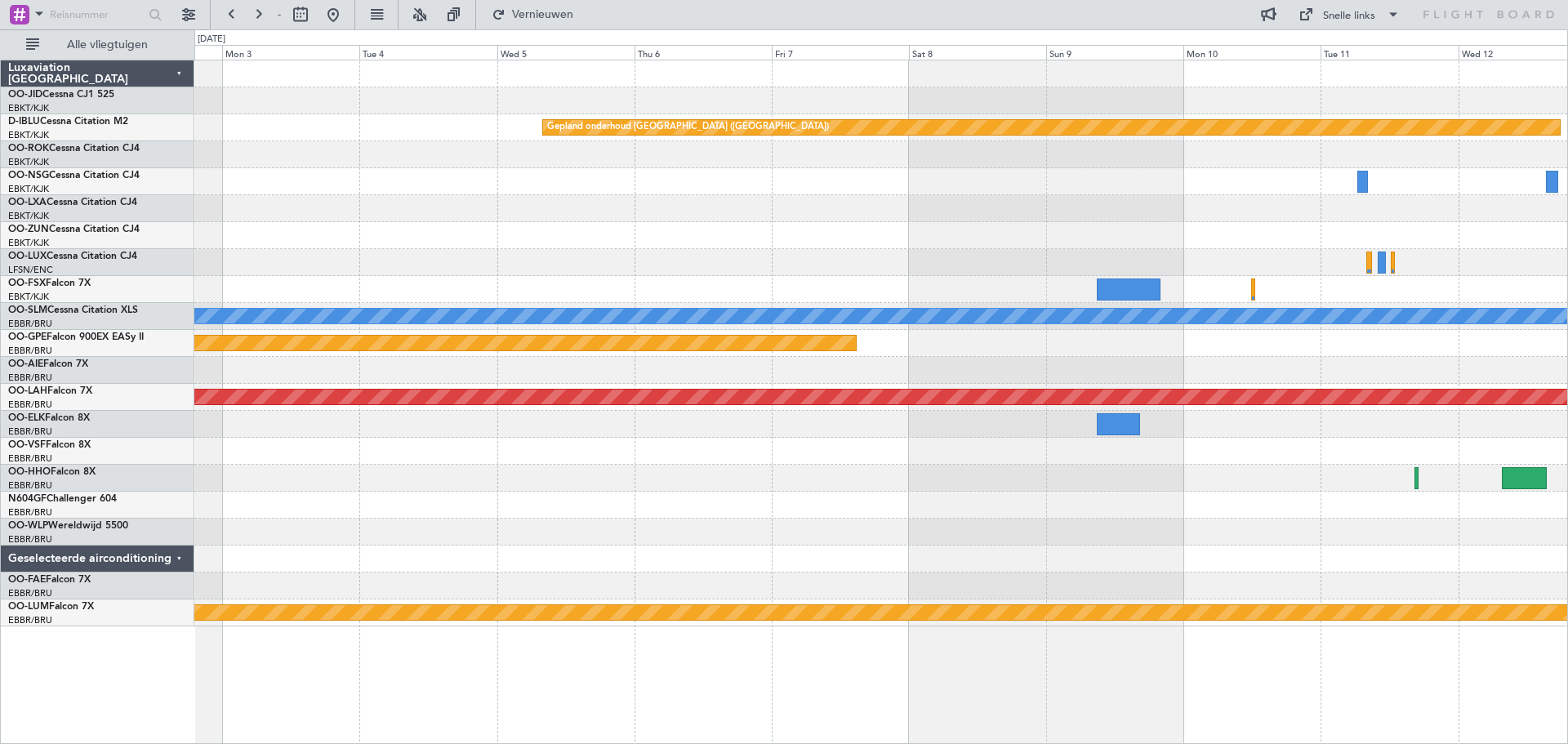
click at [1031, 262] on div "Planned Maint [GEOGRAPHIC_DATA] ([GEOGRAPHIC_DATA])" at bounding box center [881, 262] width 1373 height 27
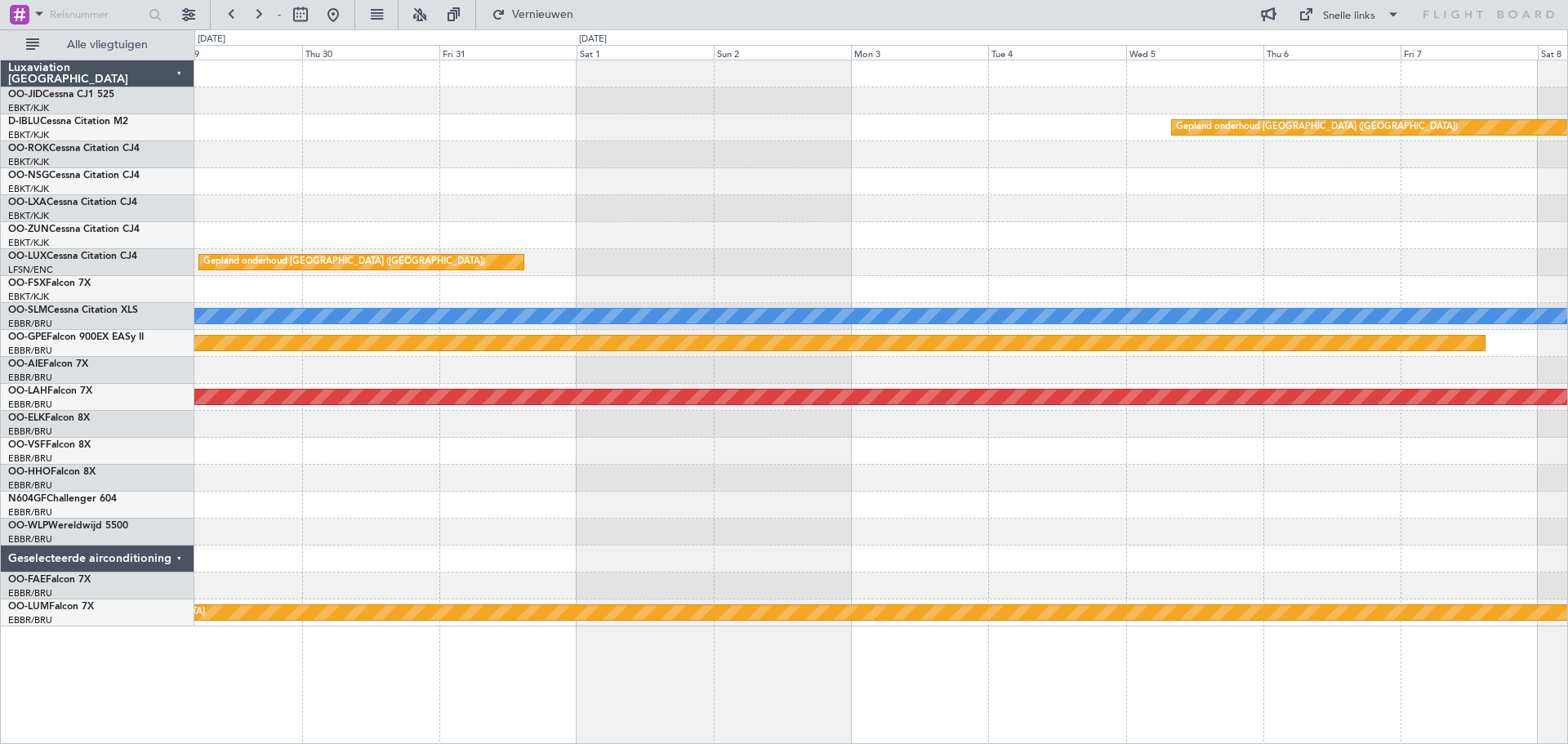
click at [1282, 263] on div "Gepland onderhoud [GEOGRAPHIC_DATA] ([GEOGRAPHIC_DATA])" at bounding box center [881, 262] width 1373 height 27
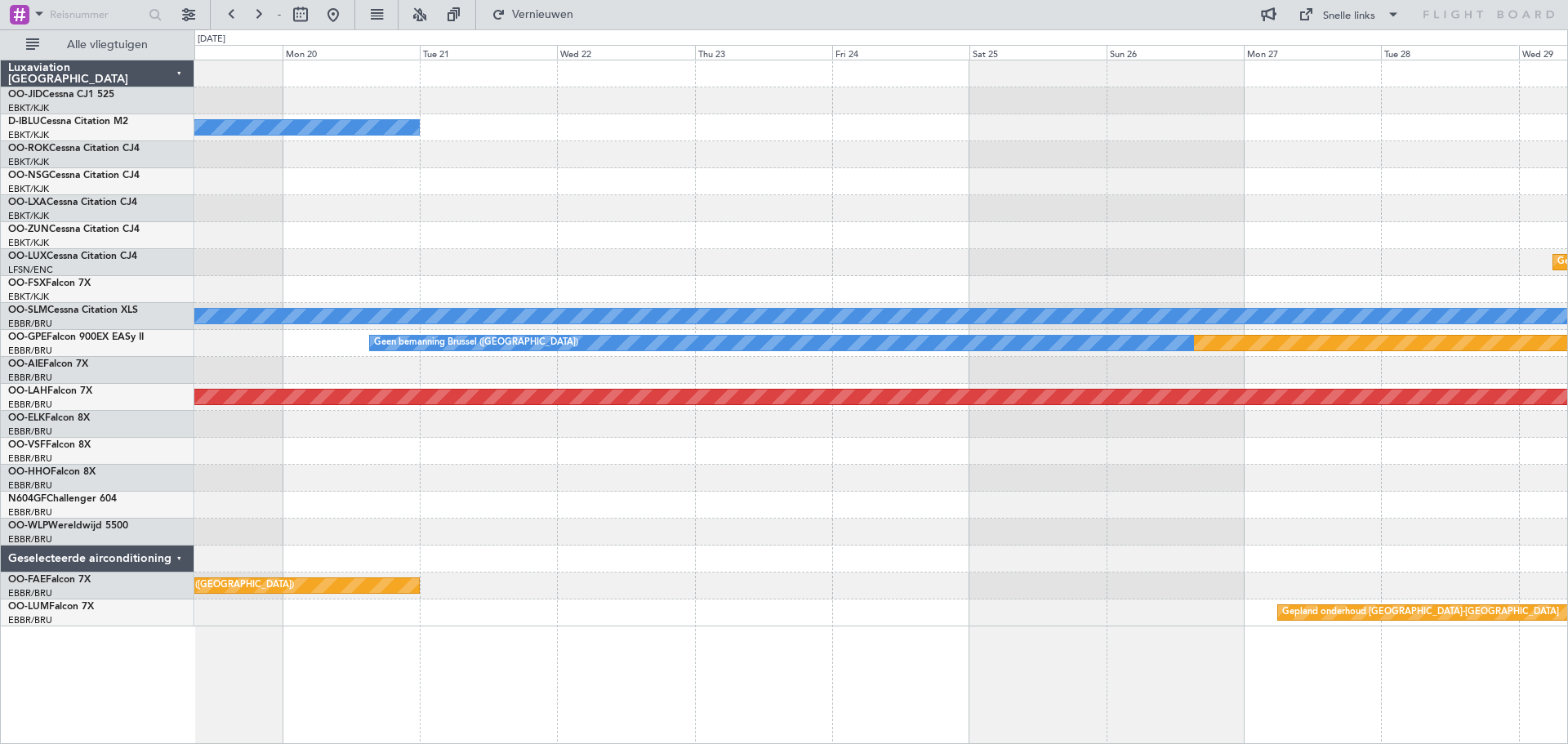
click at [1135, 237] on div at bounding box center [881, 235] width 1373 height 27
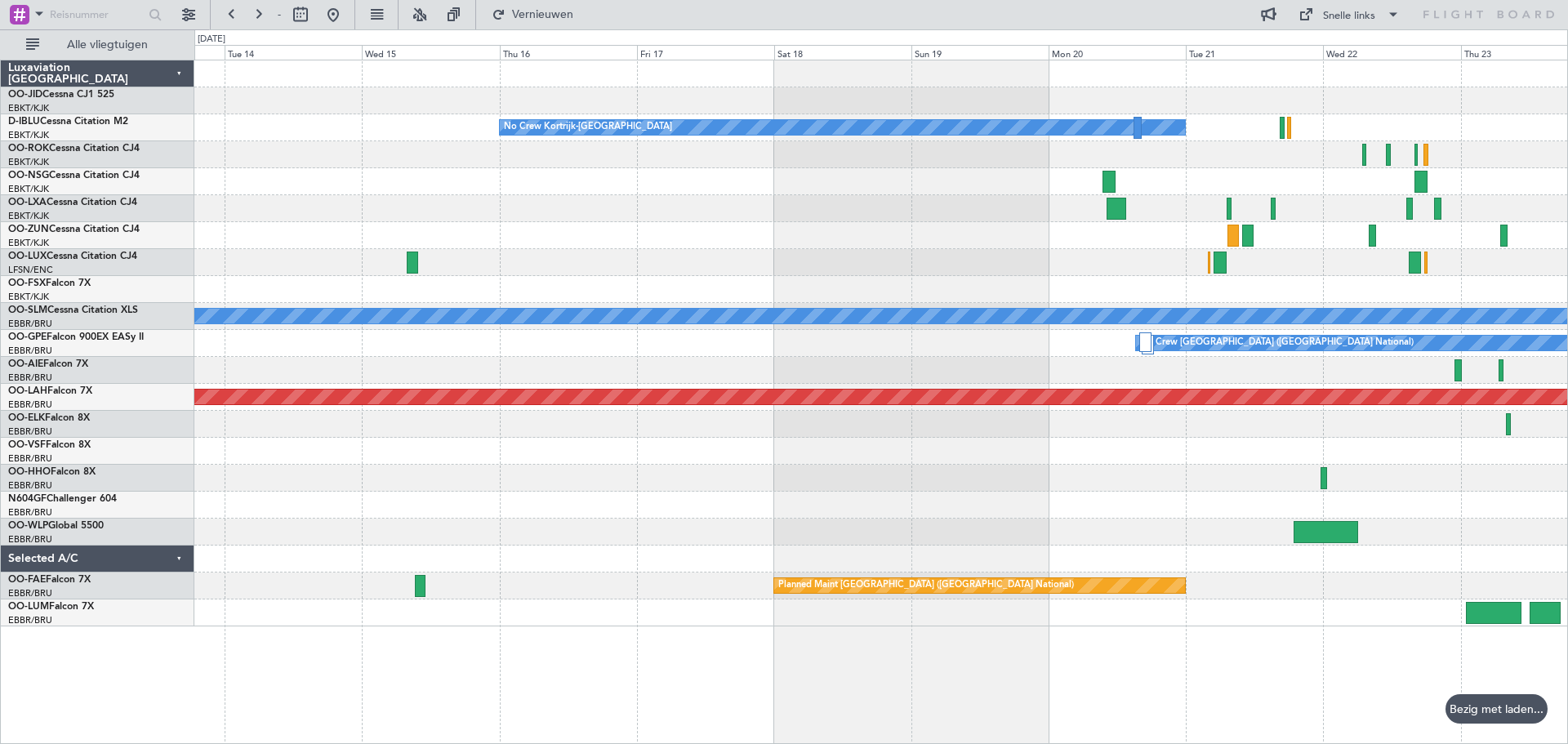
click at [1114, 228] on div at bounding box center [881, 235] width 1373 height 27
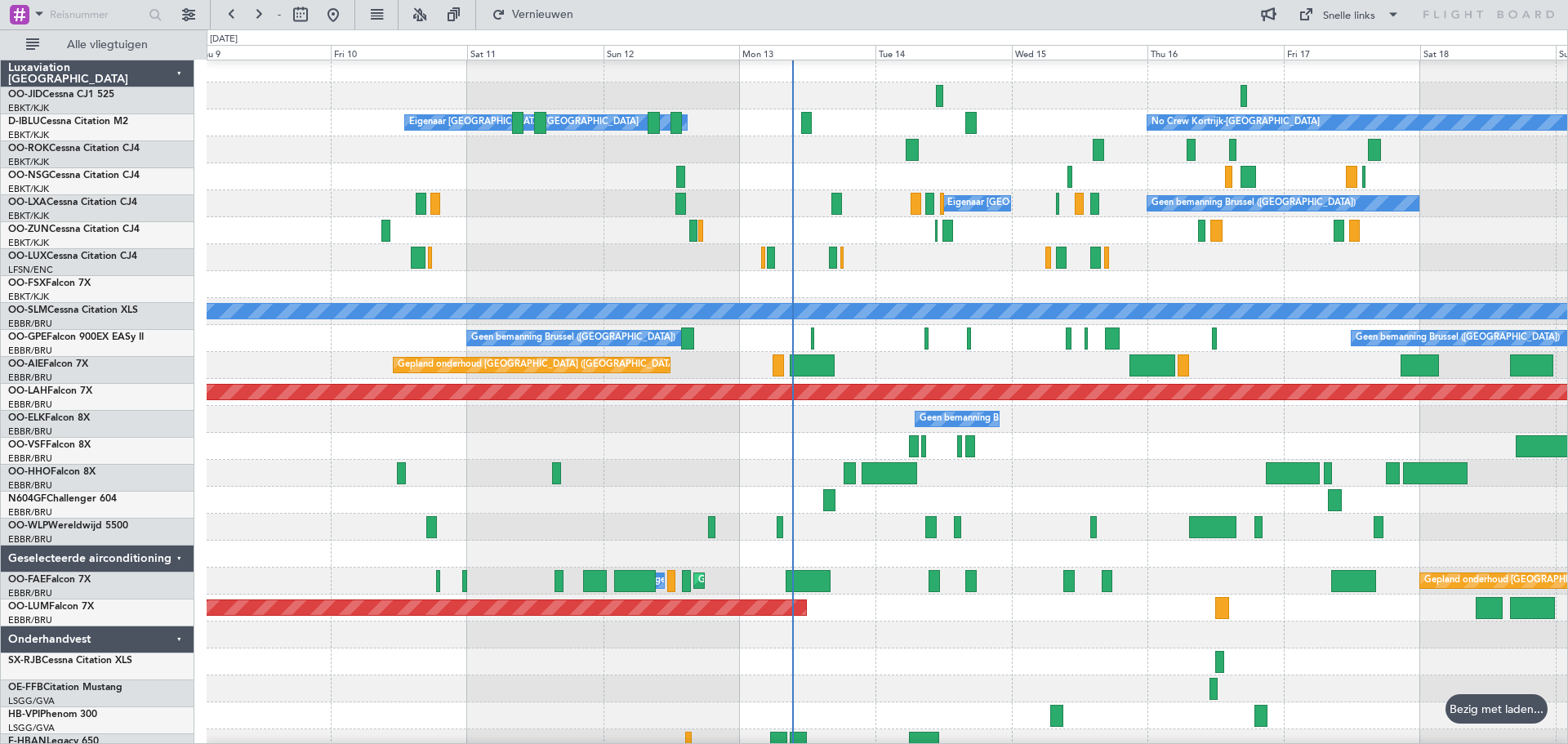
scroll to position [5, 0]
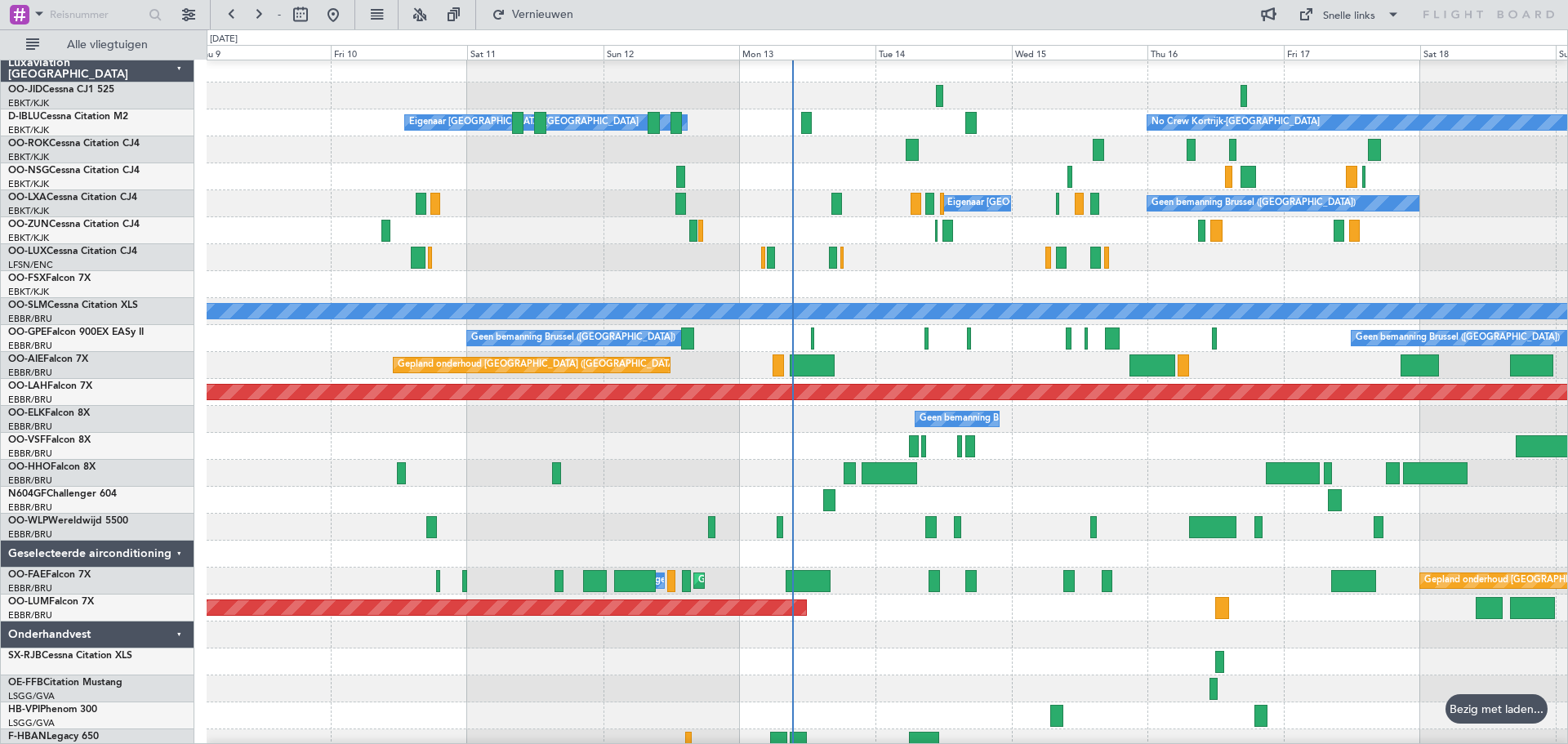
click at [1235, 257] on div at bounding box center [887, 258] width 1360 height 27
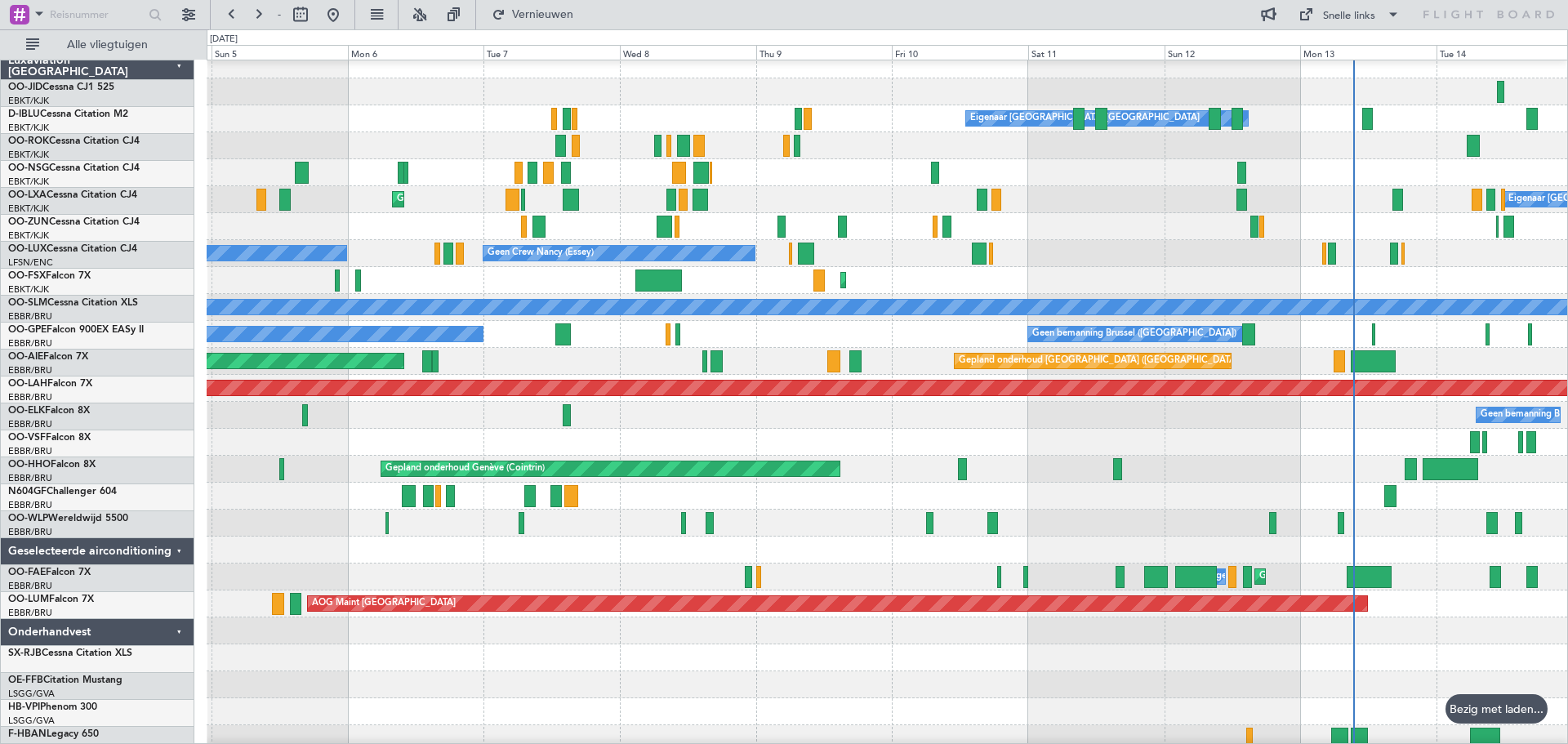
scroll to position [10, 0]
click at [1210, 256] on div "Geen Crew [PERSON_NAME] ([PERSON_NAME]) Geen Crew [PERSON_NAME] ([PERSON_NAME])" at bounding box center [887, 253] width 1360 height 27
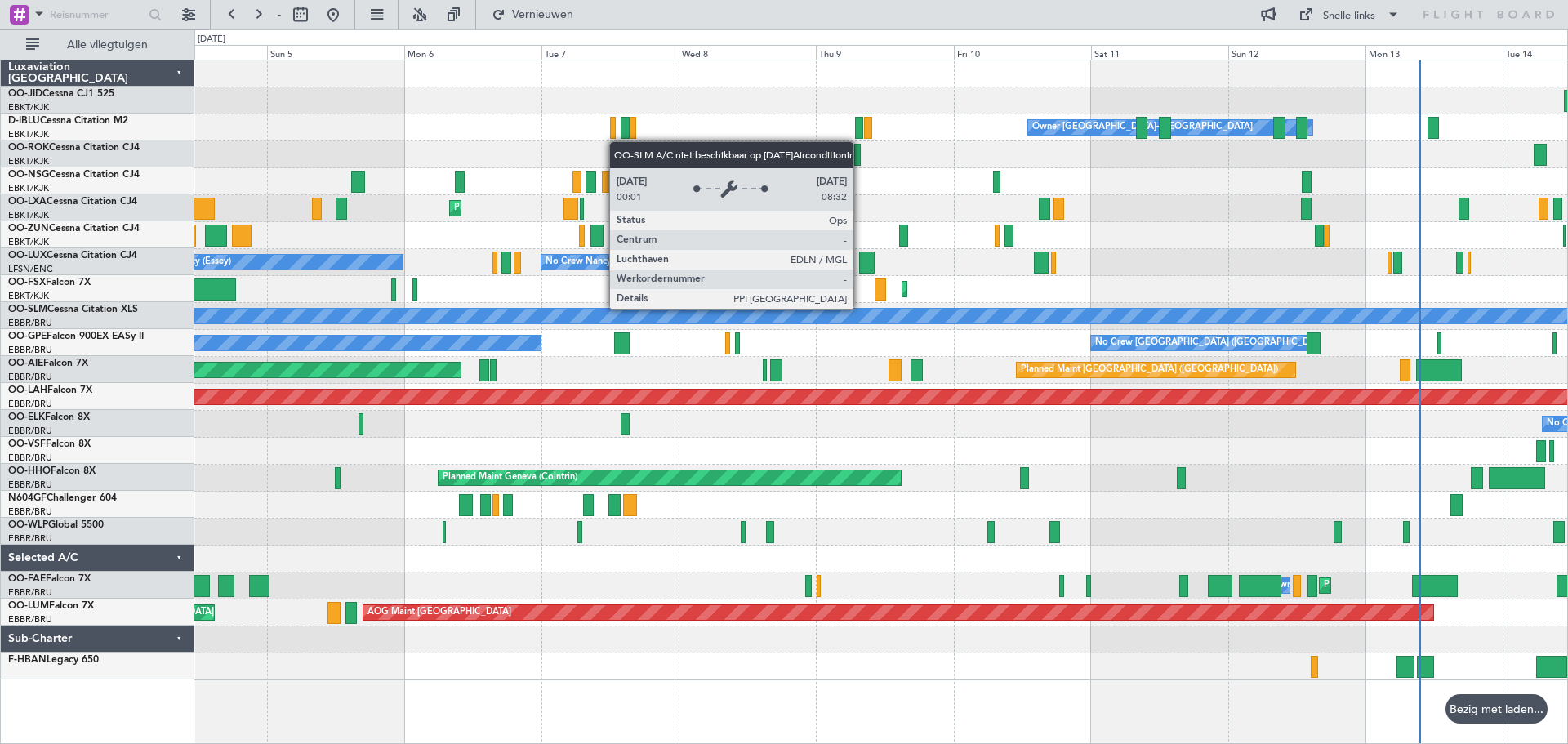
scroll to position [0, 0]
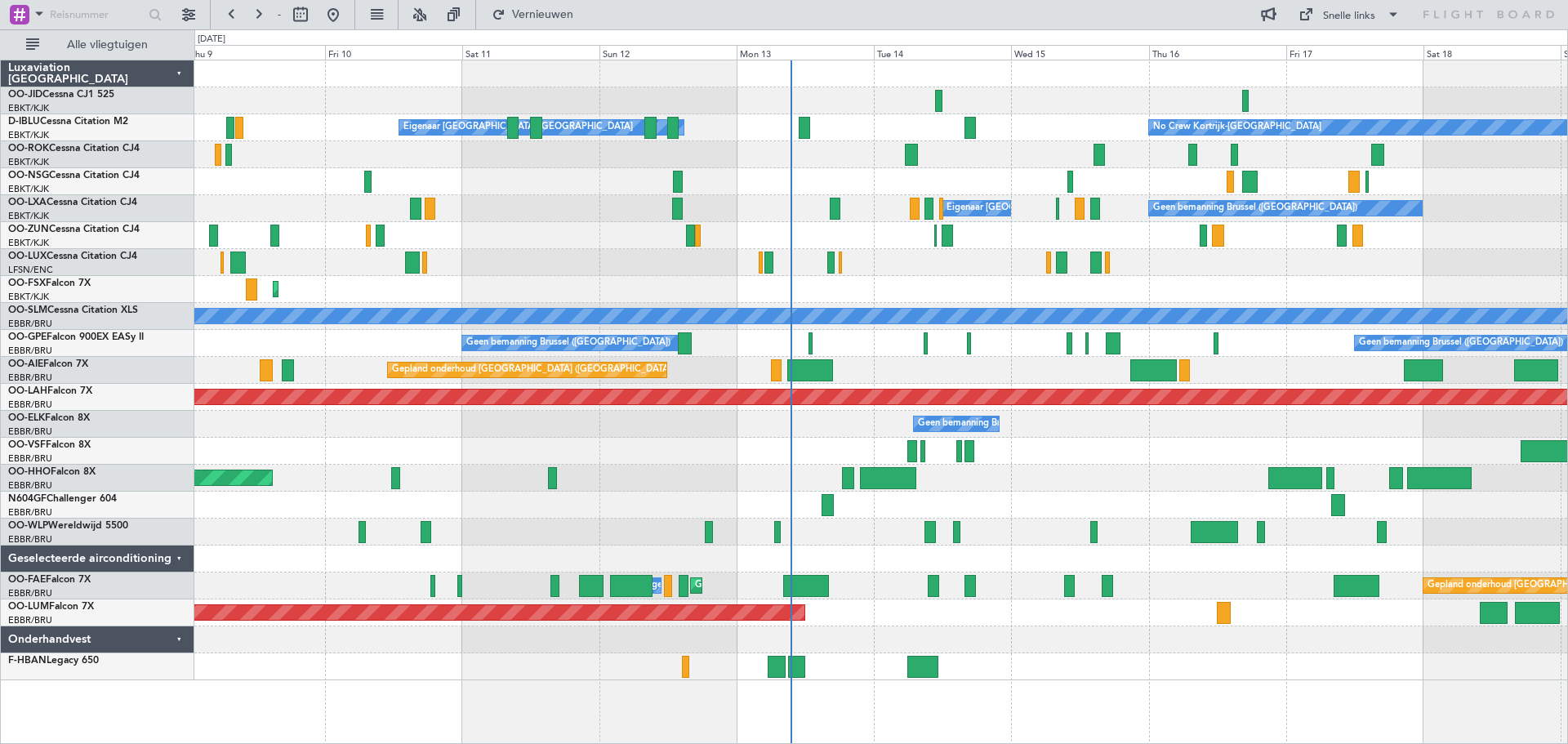
click at [704, 207] on div "Eigenaar [GEOGRAPHIC_DATA]-[GEOGRAPHIC_DATA] No Crew Kortrijk-[GEOGRAPHIC_DATA]…" at bounding box center [881, 370] width 1373 height 620
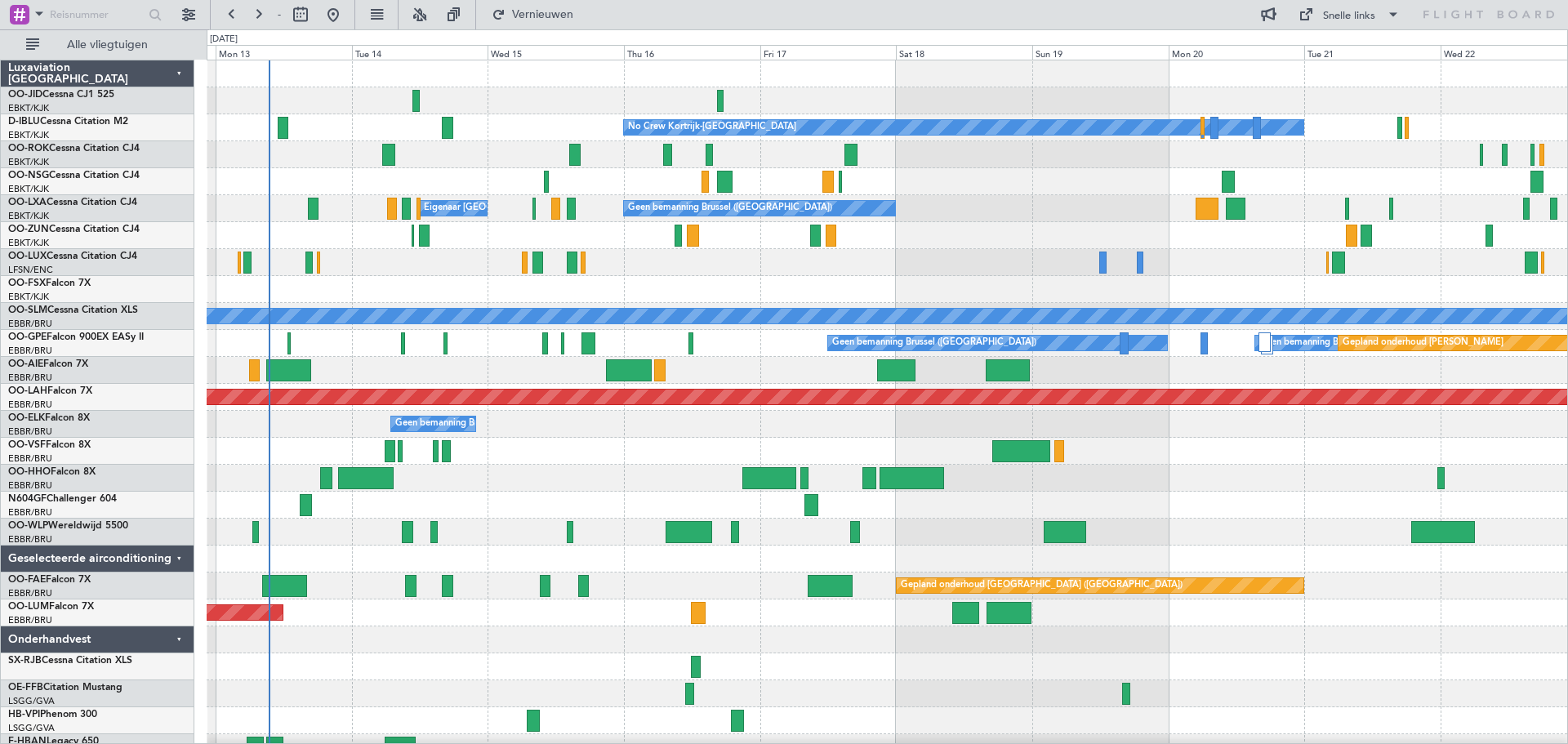
click at [809, 275] on div at bounding box center [887, 262] width 1360 height 27
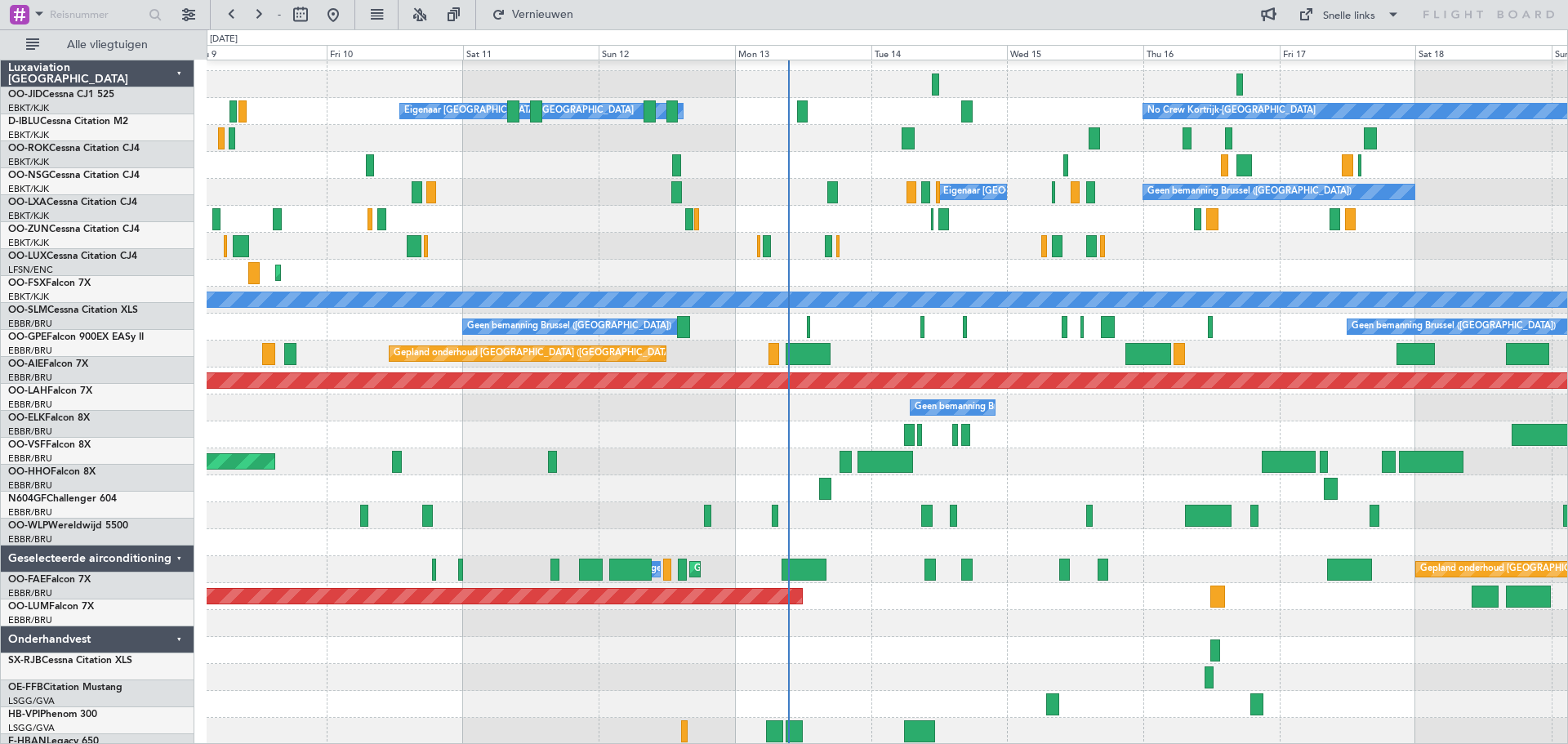
scroll to position [17, 0]
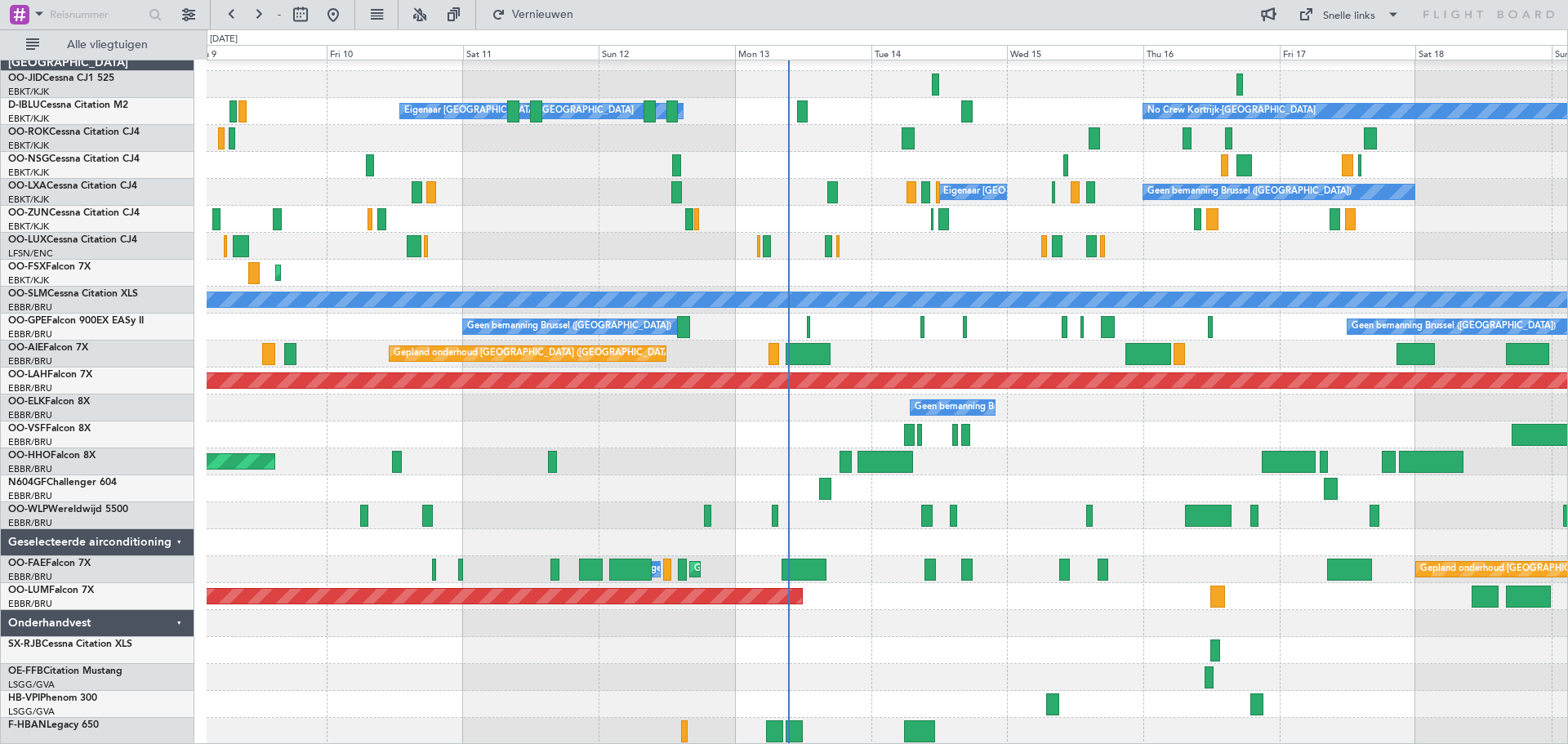
click at [982, 246] on div "Geen Crew Nancy (Essey)" at bounding box center [887, 245] width 1360 height 27
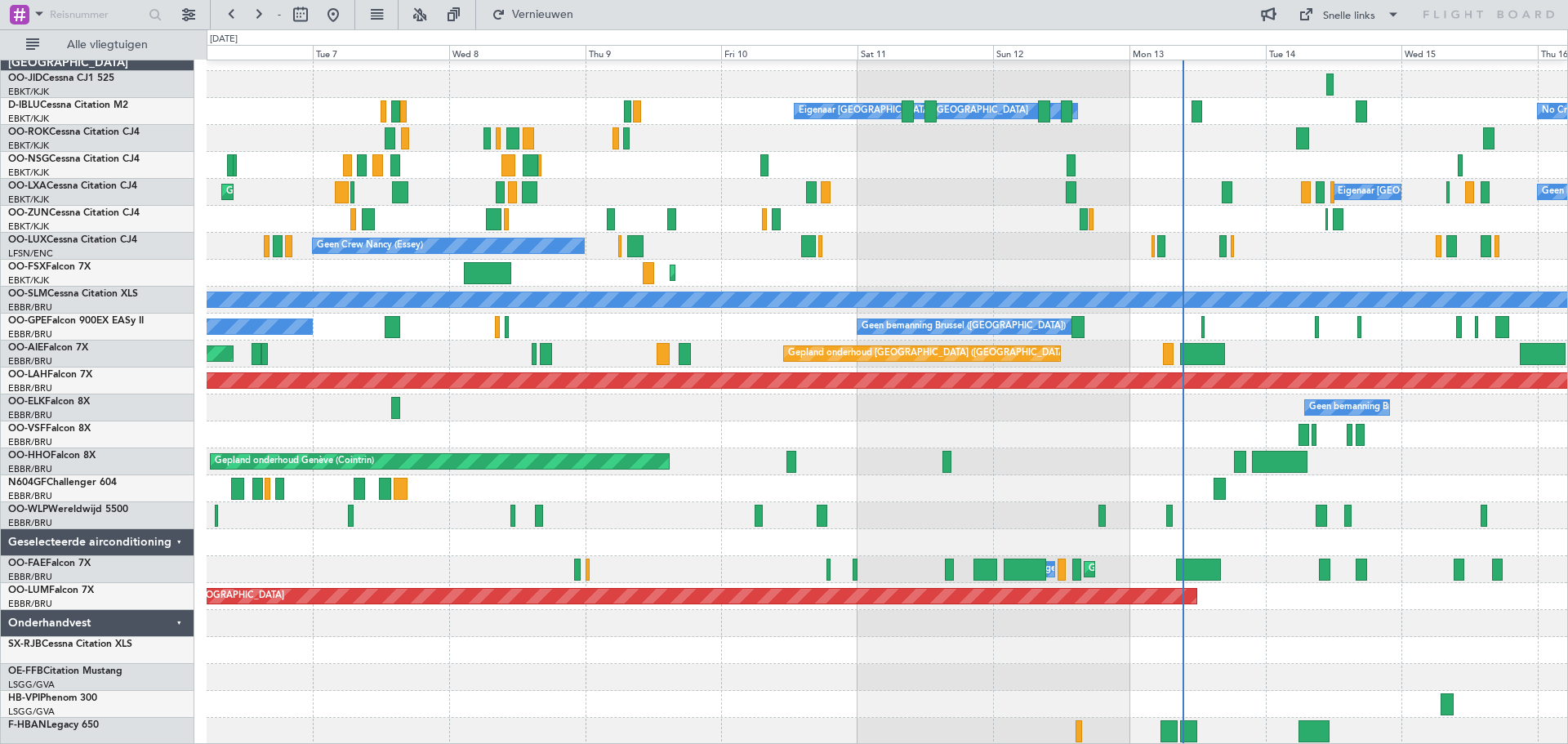
click at [971, 251] on div "No Crew Kortrijk-[GEOGRAPHIC_DATA] Eigenaar [GEOGRAPHIC_DATA]-[GEOGRAPHIC_DATA]…" at bounding box center [887, 394] width 1360 height 700
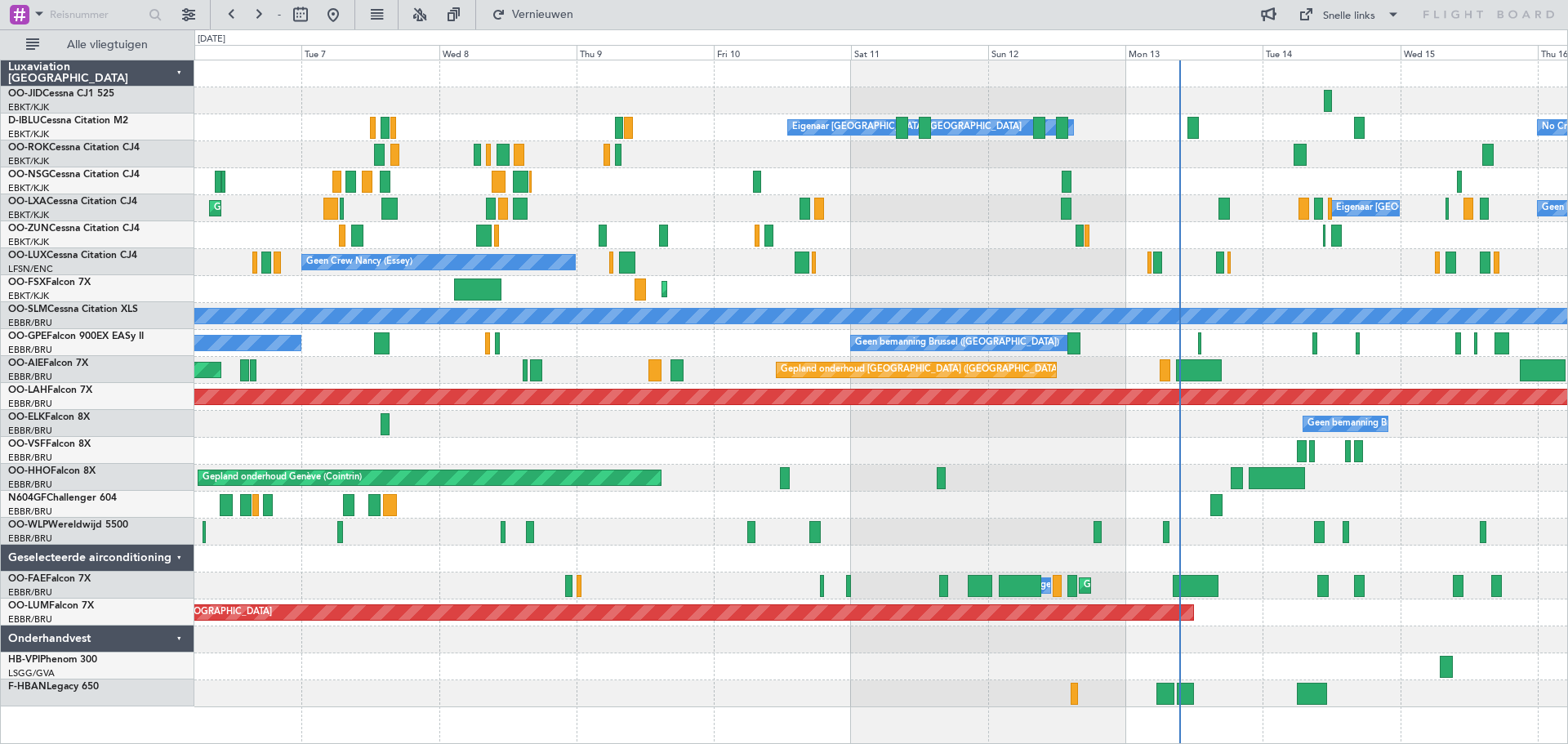
scroll to position [0, 0]
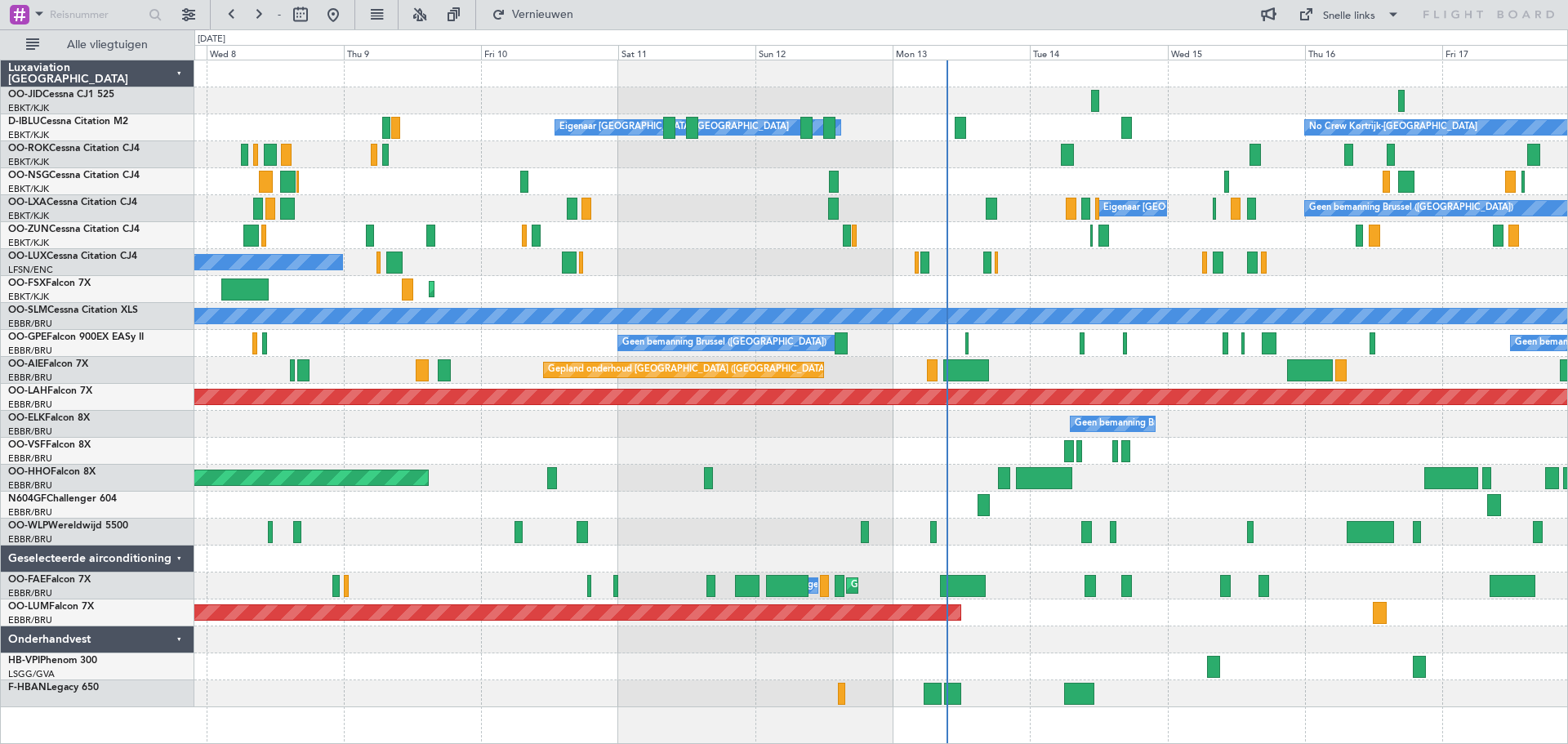
click at [1021, 556] on div at bounding box center [881, 558] width 1373 height 27
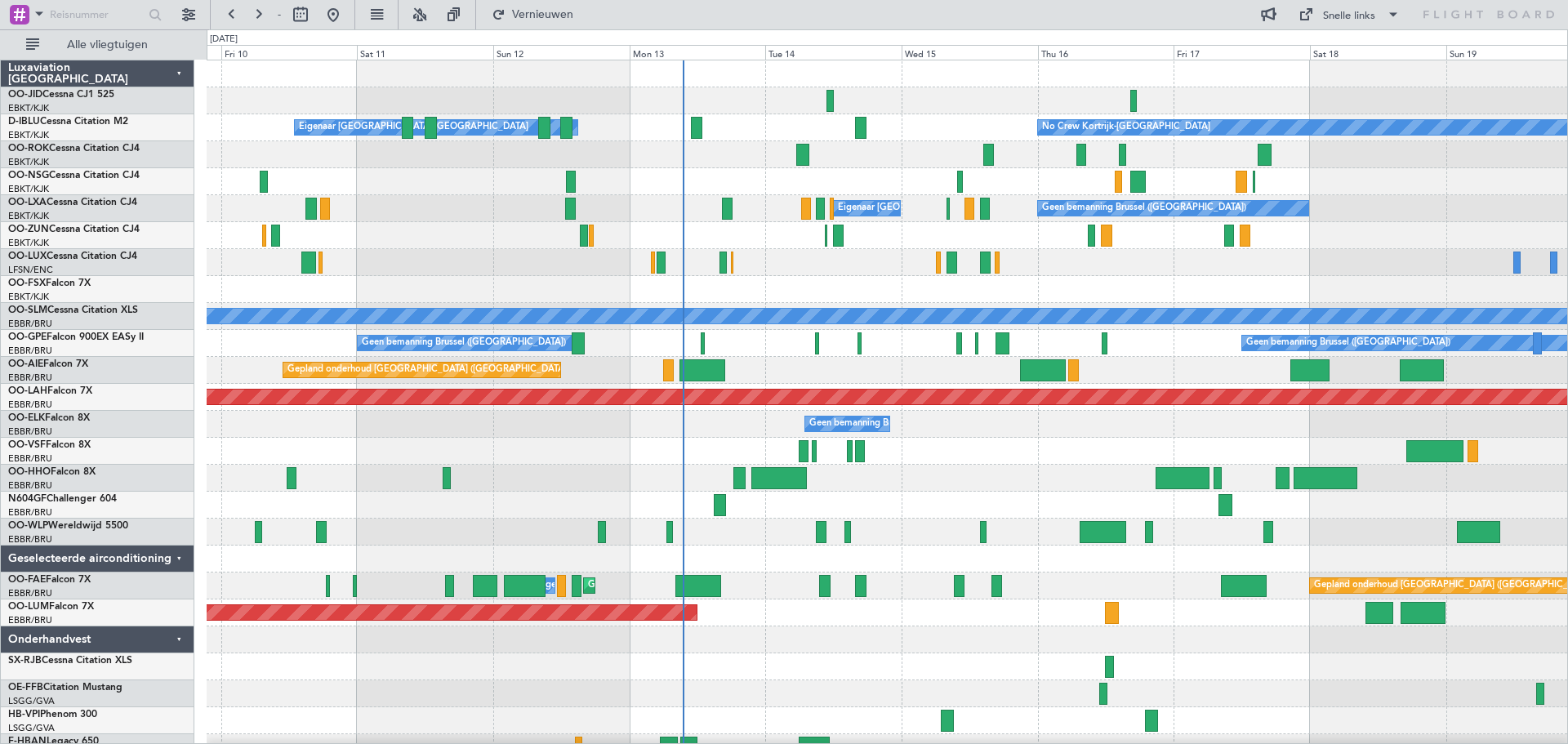
click at [779, 375] on div "Gepland onderhoud [GEOGRAPHIC_DATA] ([GEOGRAPHIC_DATA])" at bounding box center [887, 370] width 1360 height 27
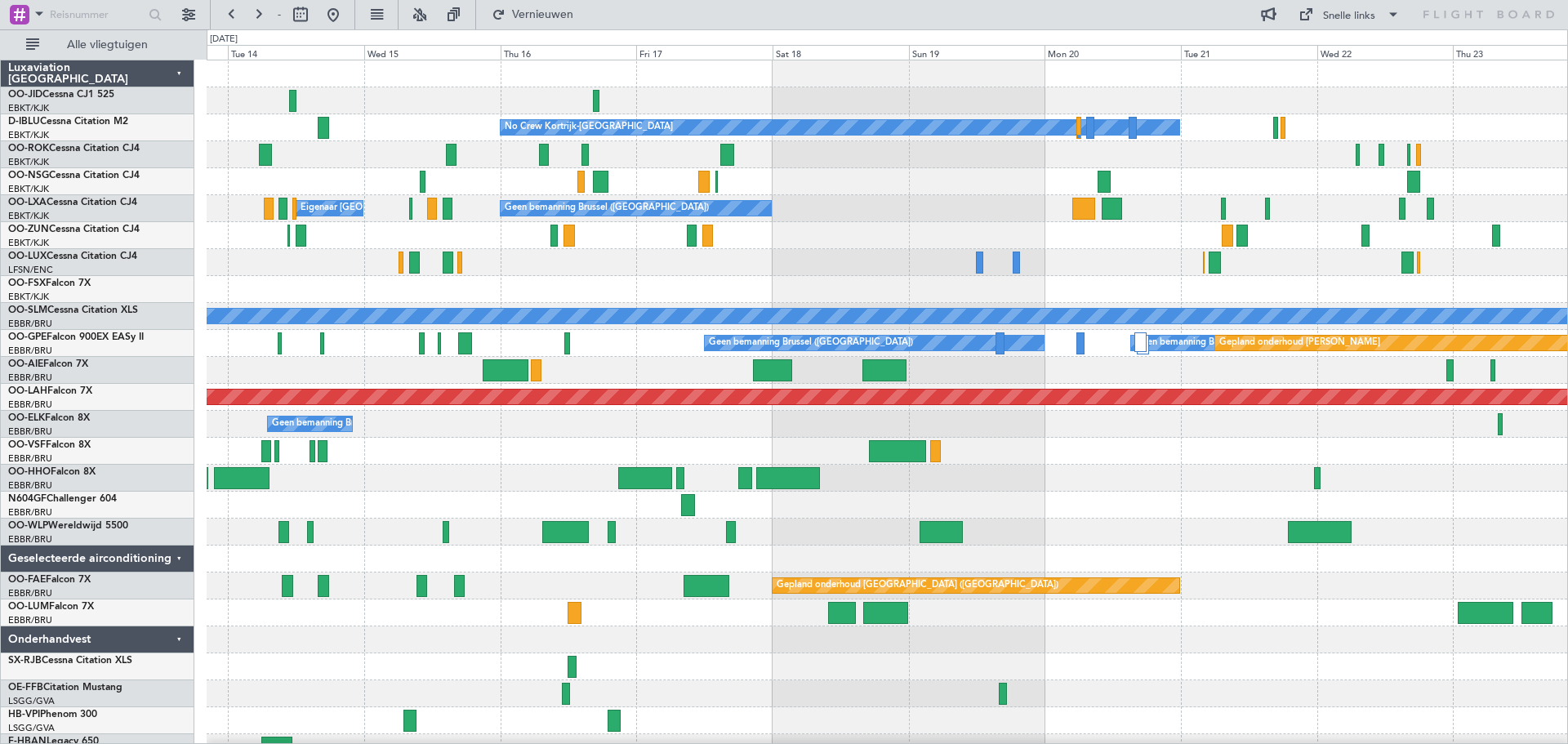
click at [986, 372] on div "Gepland onderhoud [GEOGRAPHIC_DATA] ([GEOGRAPHIC_DATA])" at bounding box center [887, 370] width 1360 height 27
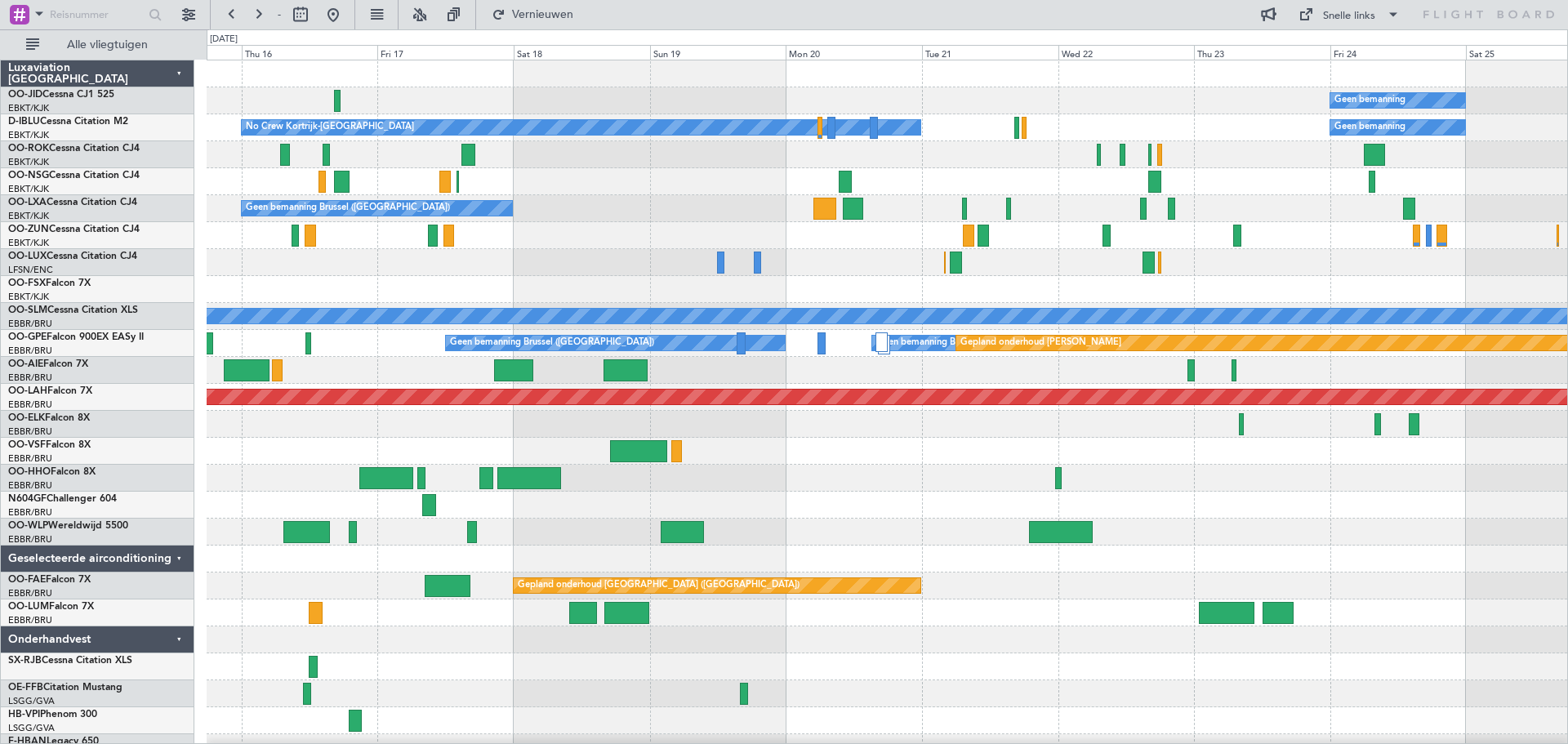
click at [742, 481] on div at bounding box center [887, 478] width 1360 height 27
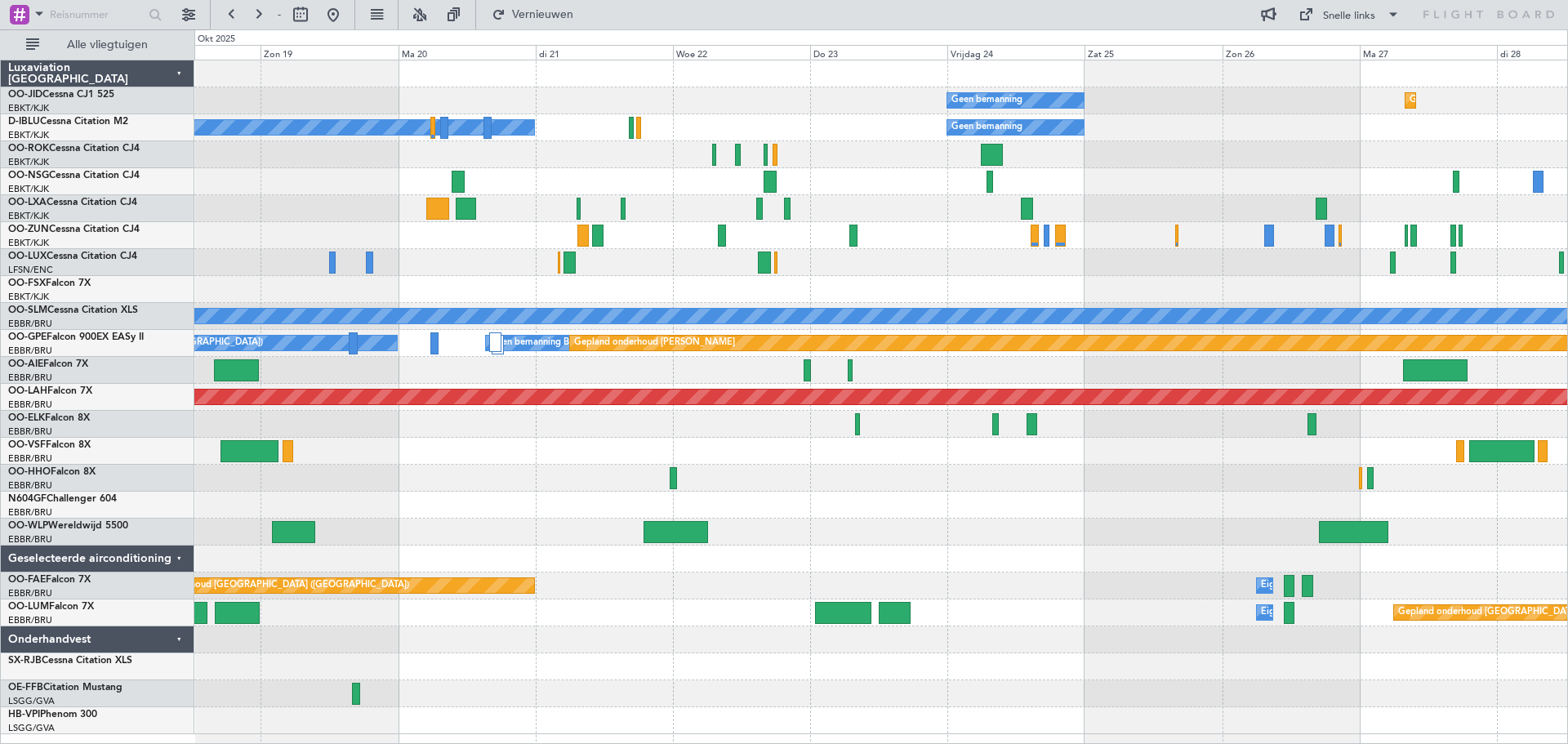
click at [809, 483] on div at bounding box center [881, 478] width 1373 height 27
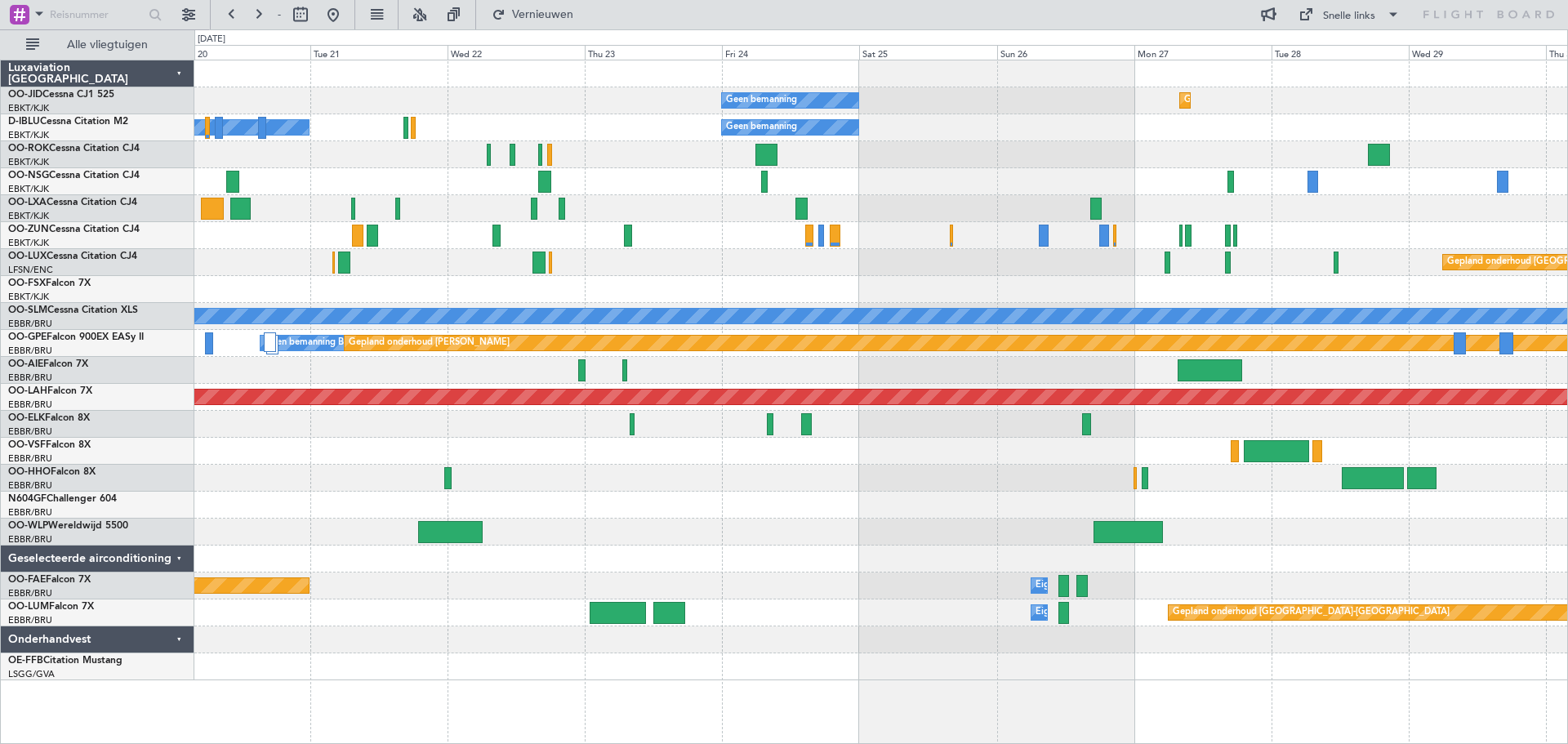
click at [743, 482] on div "Gepland onderhoud [GEOGRAPHIC_DATA]-[GEOGRAPHIC_DATA] Geen bemanning No Crew Ko…" at bounding box center [881, 370] width 1373 height 620
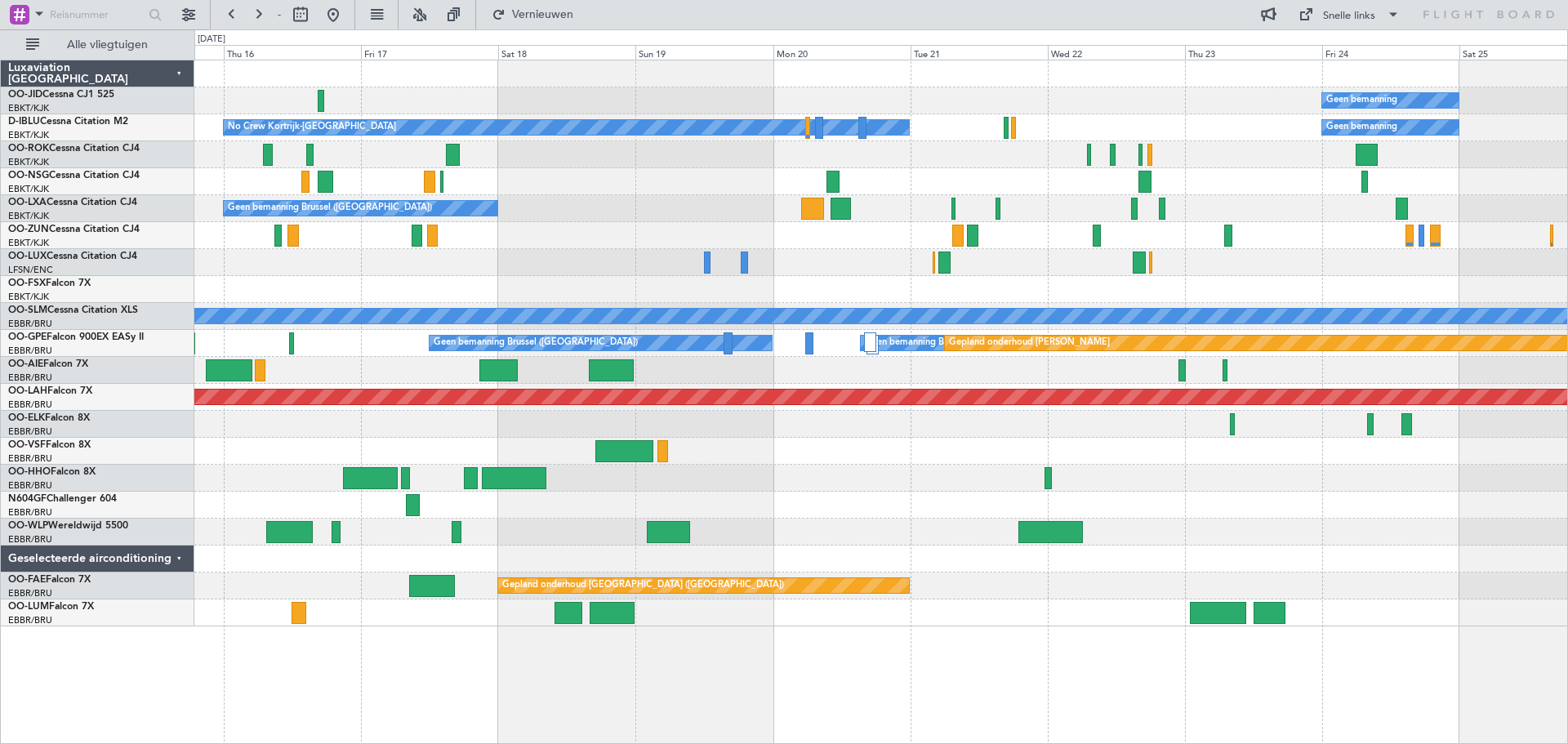
click at [1115, 503] on div "Geen bemanning Gepland onderhoud [GEOGRAPHIC_DATA]-[GEOGRAPHIC_DATA] No Crew Ko…" at bounding box center [881, 343] width 1373 height 566
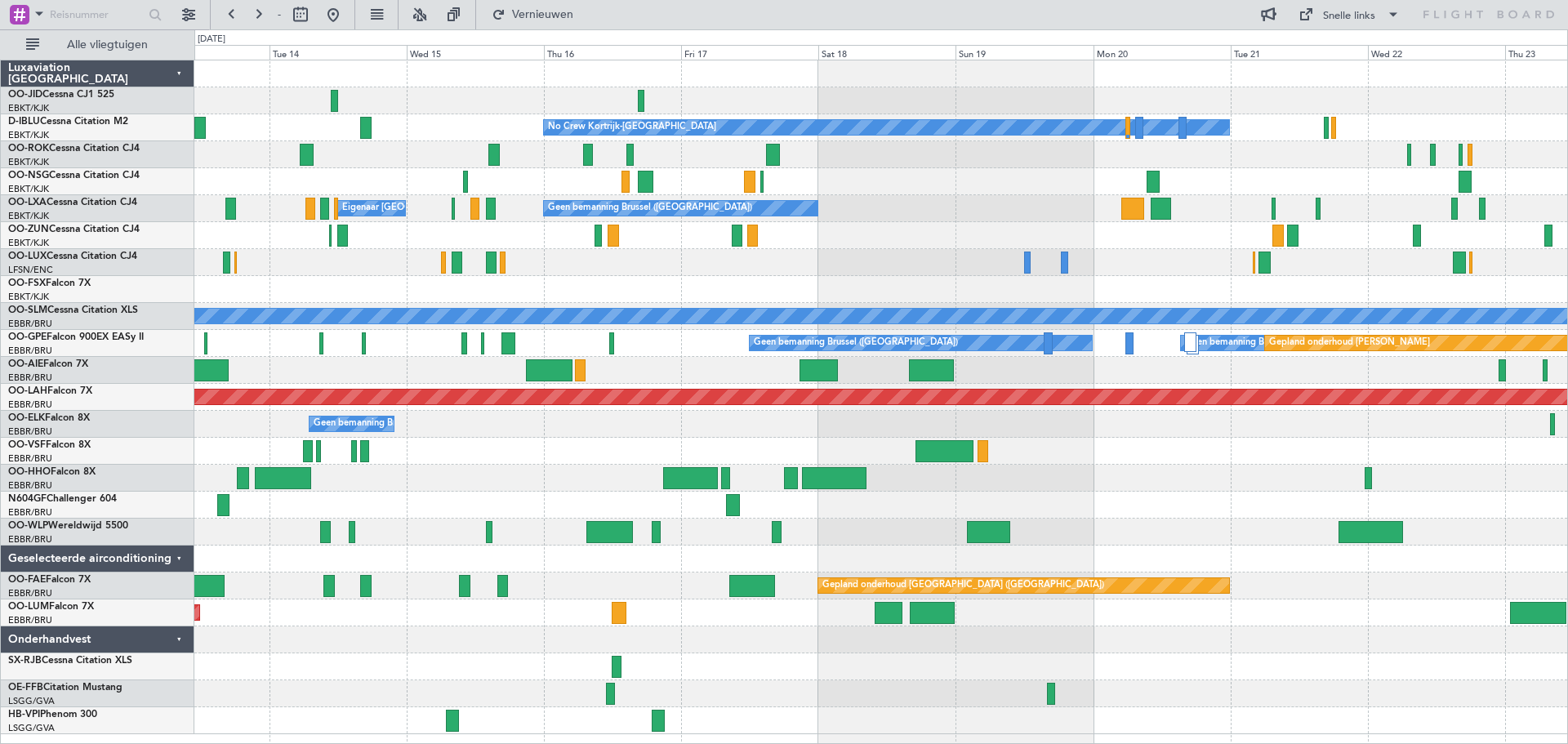
click at [604, 484] on div at bounding box center [881, 478] width 1373 height 27
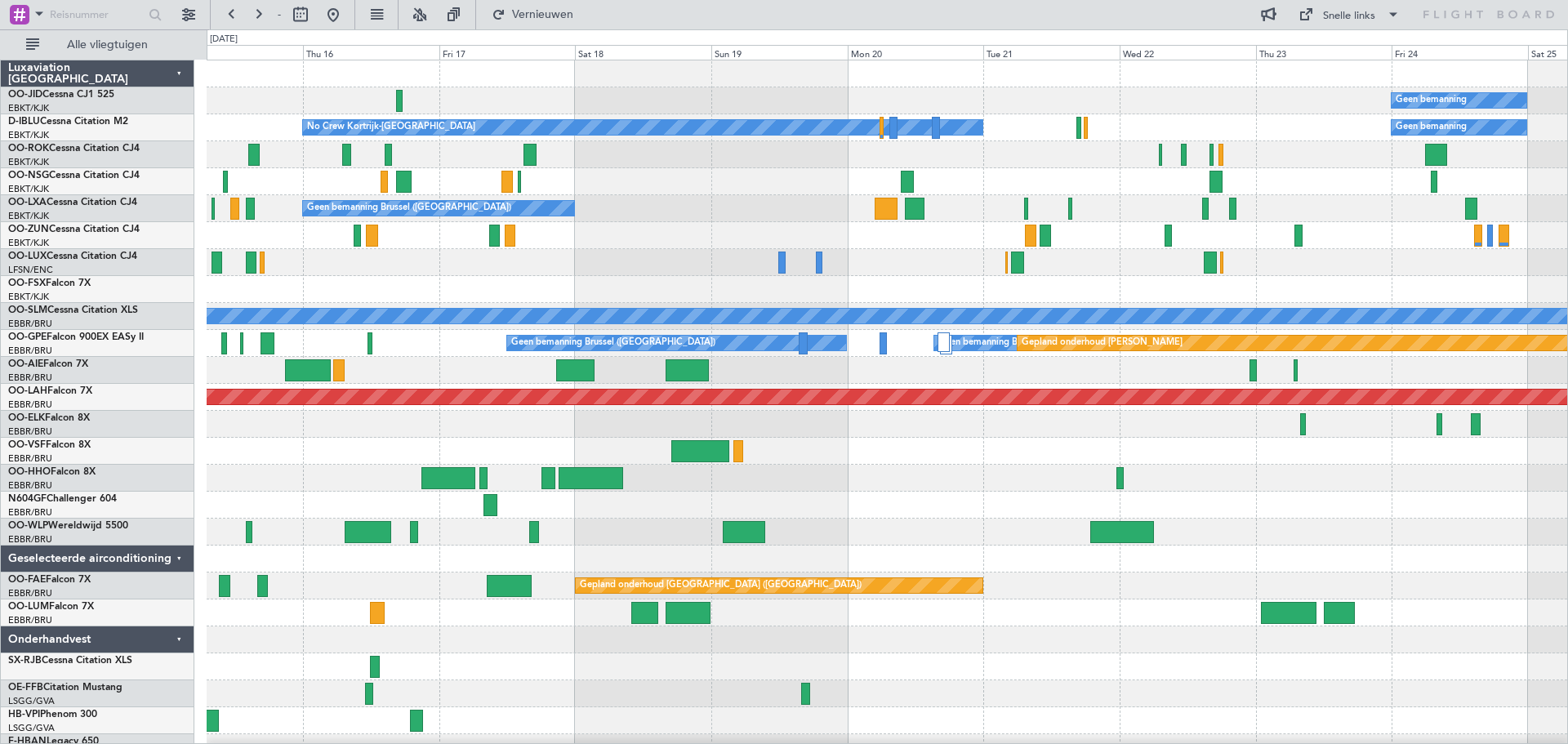
click at [912, 507] on div at bounding box center [887, 505] width 1360 height 27
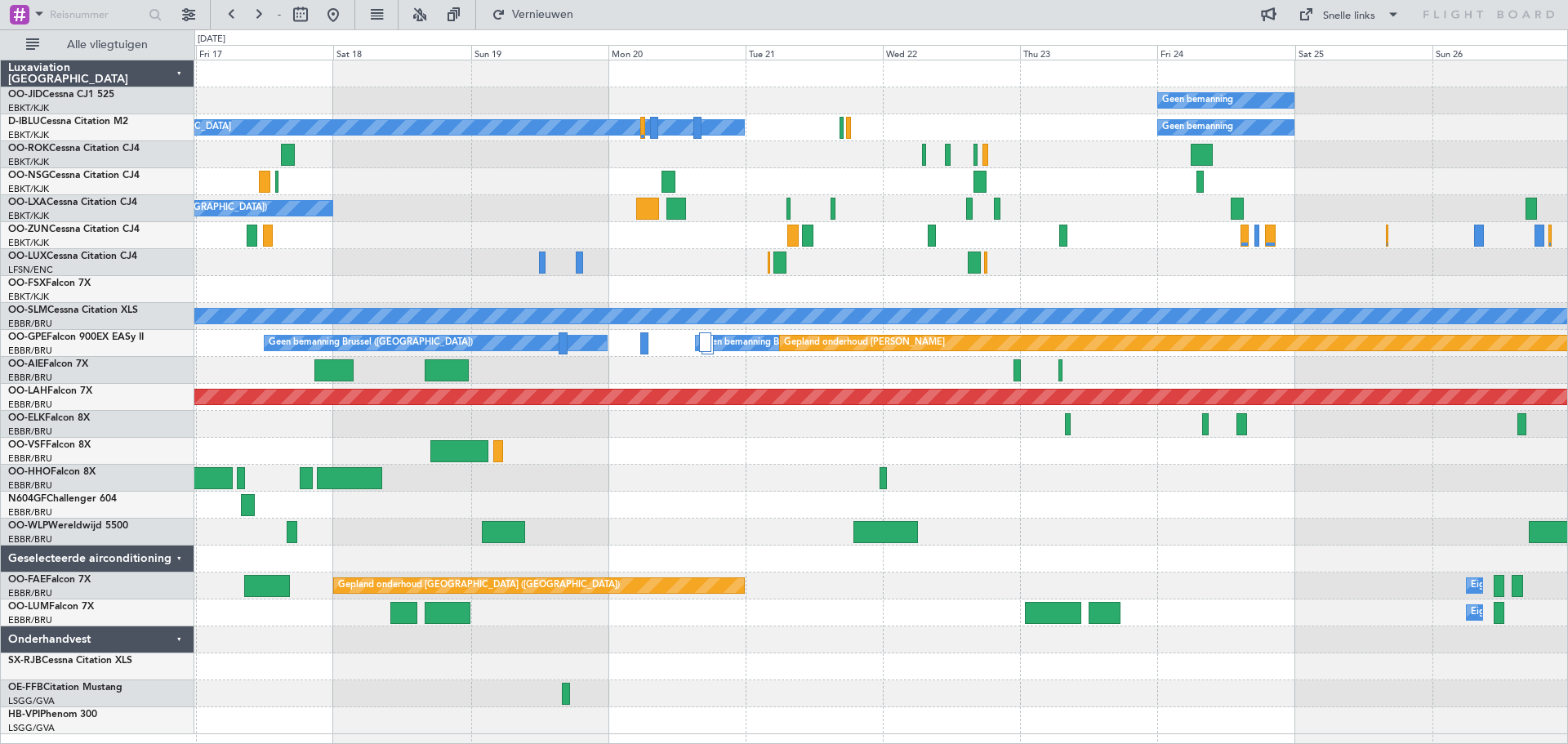
click at [1084, 494] on div "Geen bemanning Gepland onderhoud [GEOGRAPHIC_DATA]-[GEOGRAPHIC_DATA] No Crew Ko…" at bounding box center [881, 396] width 1373 height 673
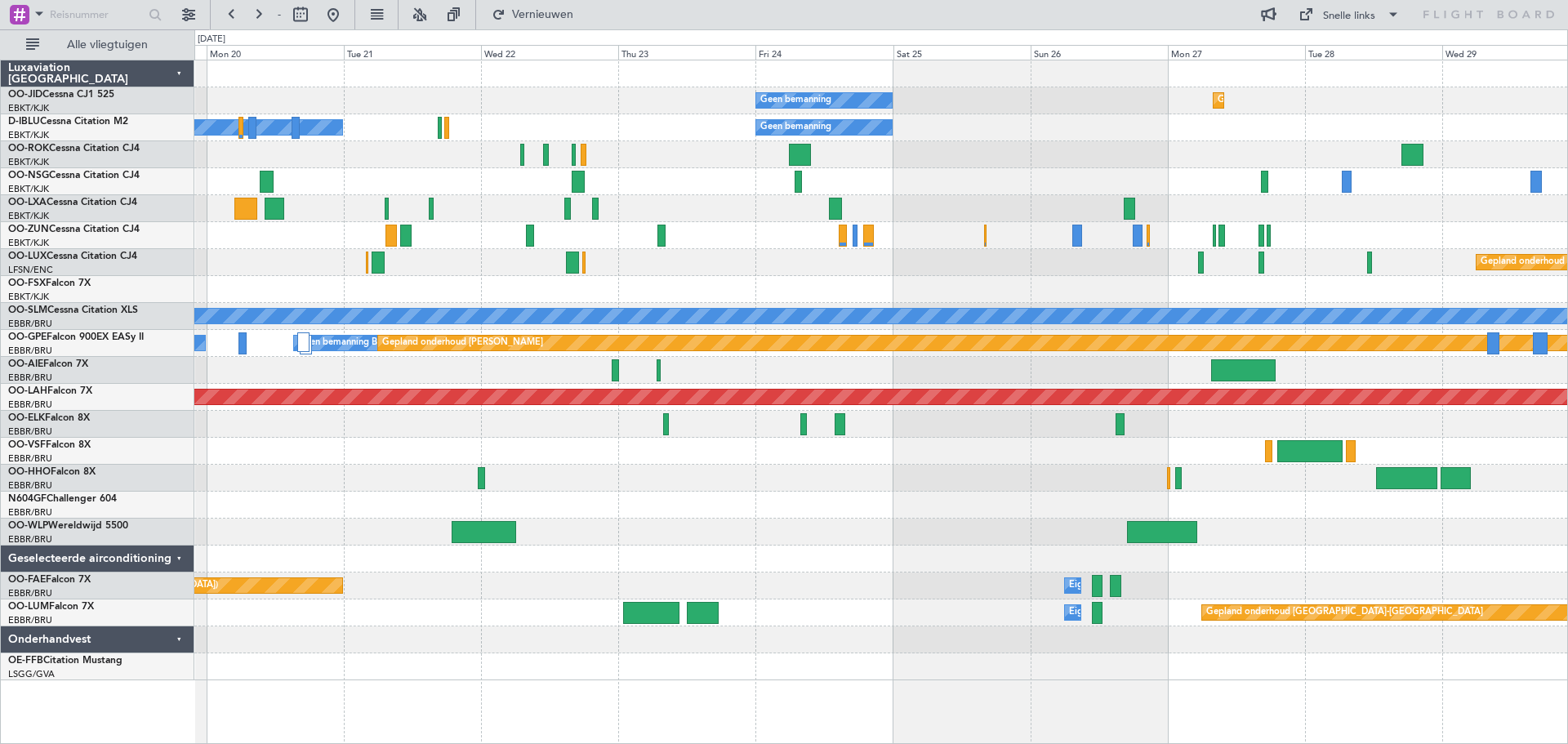
click at [659, 484] on div at bounding box center [881, 478] width 1373 height 27
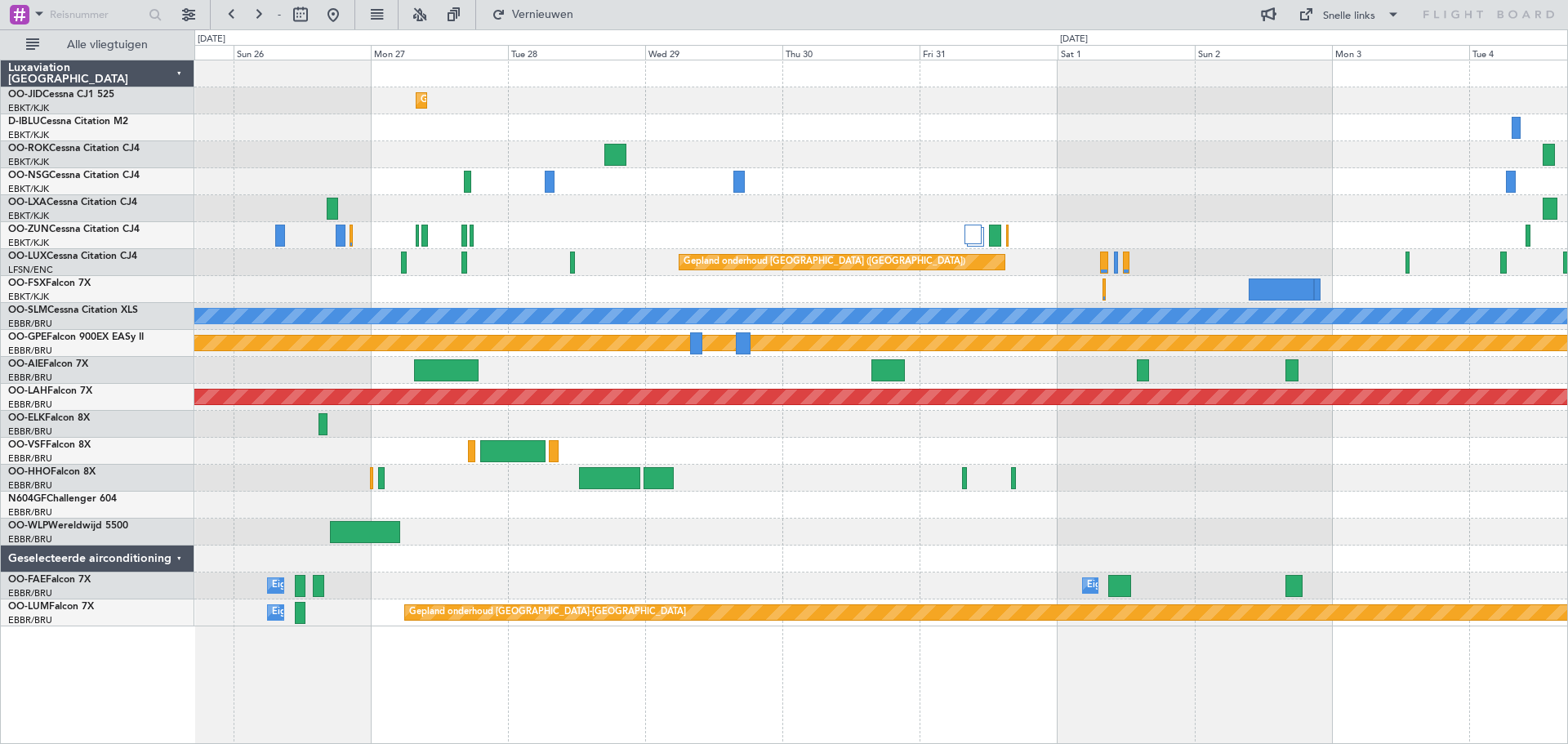
click at [790, 437] on div "Gepland onderhoud [GEOGRAPHIC_DATA]-[GEOGRAPHIC_DATA] Geen bemanning Geen beman…" at bounding box center [881, 343] width 1373 height 566
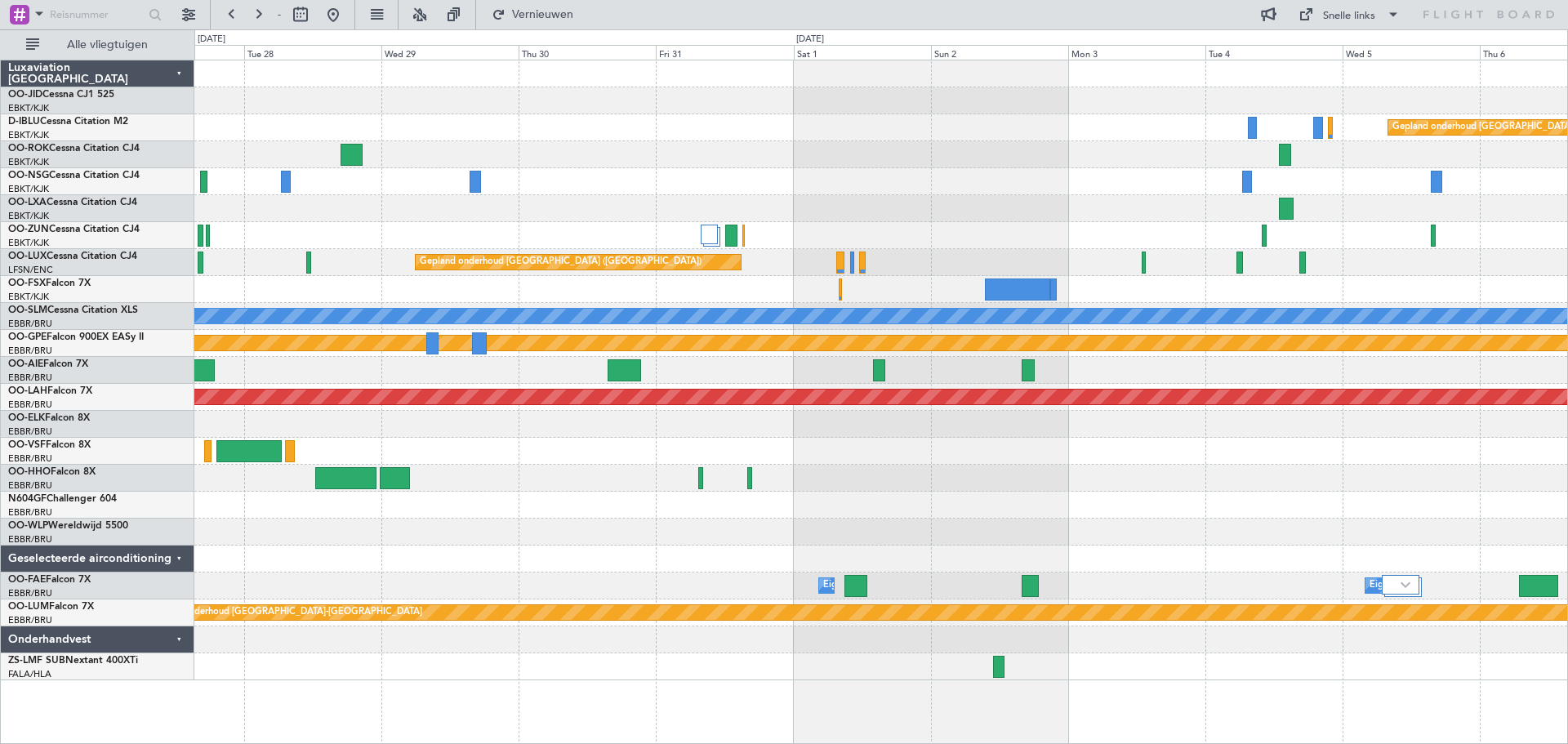
click at [1131, 325] on div "Gepland onderhoud [GEOGRAPHIC_DATA]-[GEOGRAPHIC_DATA] Gepland onderhoud [GEOGRA…" at bounding box center [881, 370] width 1373 height 620
